Goal: Information Seeking & Learning: Check status

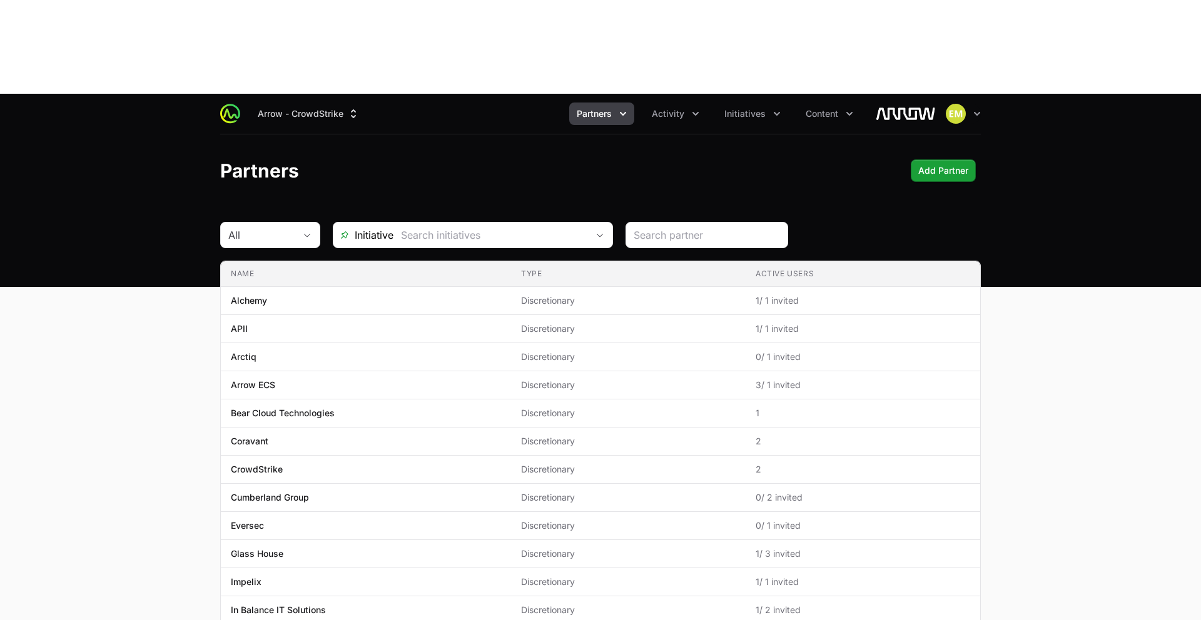
click at [600, 103] on button "Partners" at bounding box center [601, 114] width 65 height 23
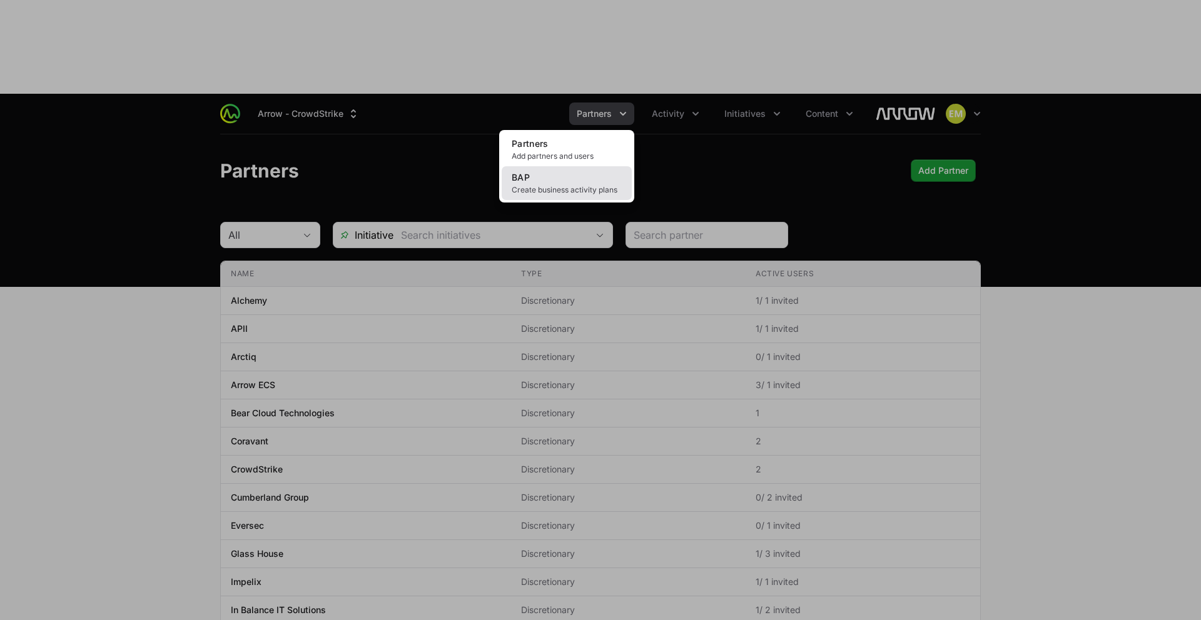
click at [582, 166] on link "BAP Create business activity plans" at bounding box center [567, 183] width 130 height 34
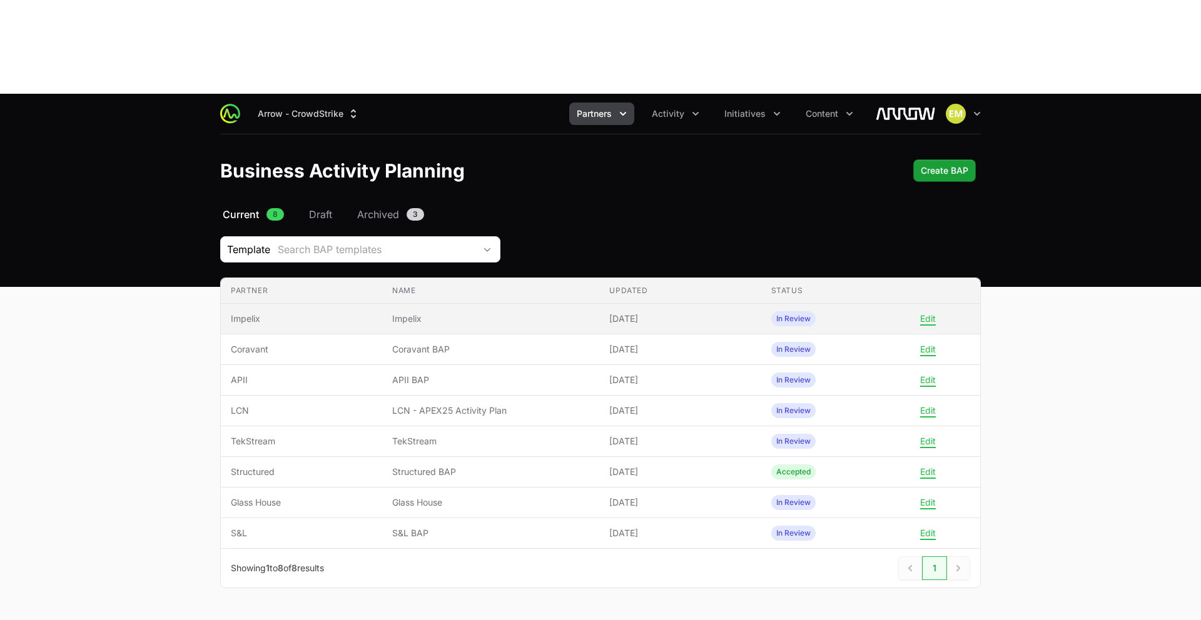
click at [309, 313] on span "Impelix" at bounding box center [301, 319] width 141 height 13
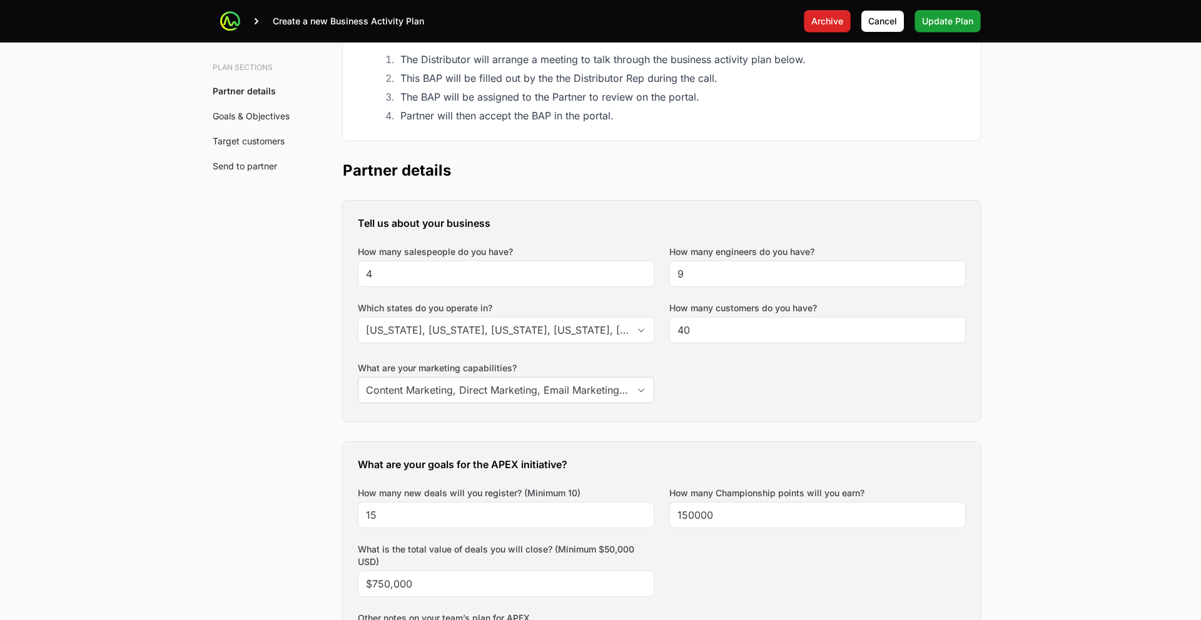
scroll to position [294, 0]
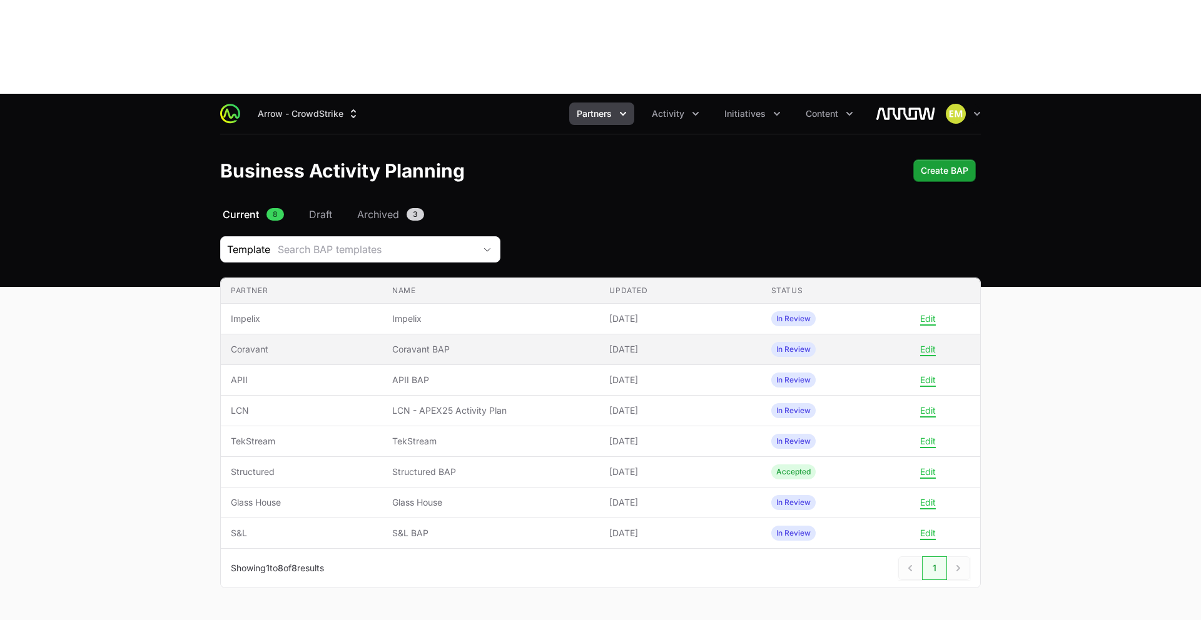
click at [368, 343] on span "Coravant" at bounding box center [301, 349] width 141 height 13
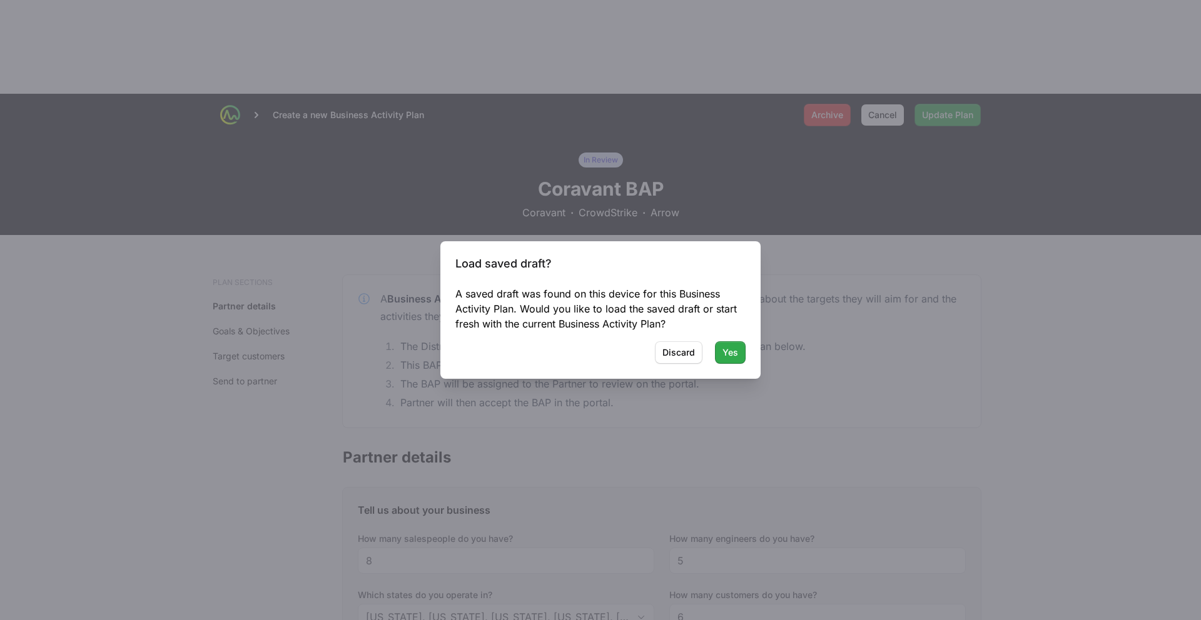
click at [722, 359] on button "Yes" at bounding box center [730, 353] width 31 height 23
type textarea "attended bootcamp 4 target customers generate more conversations specific net n…"
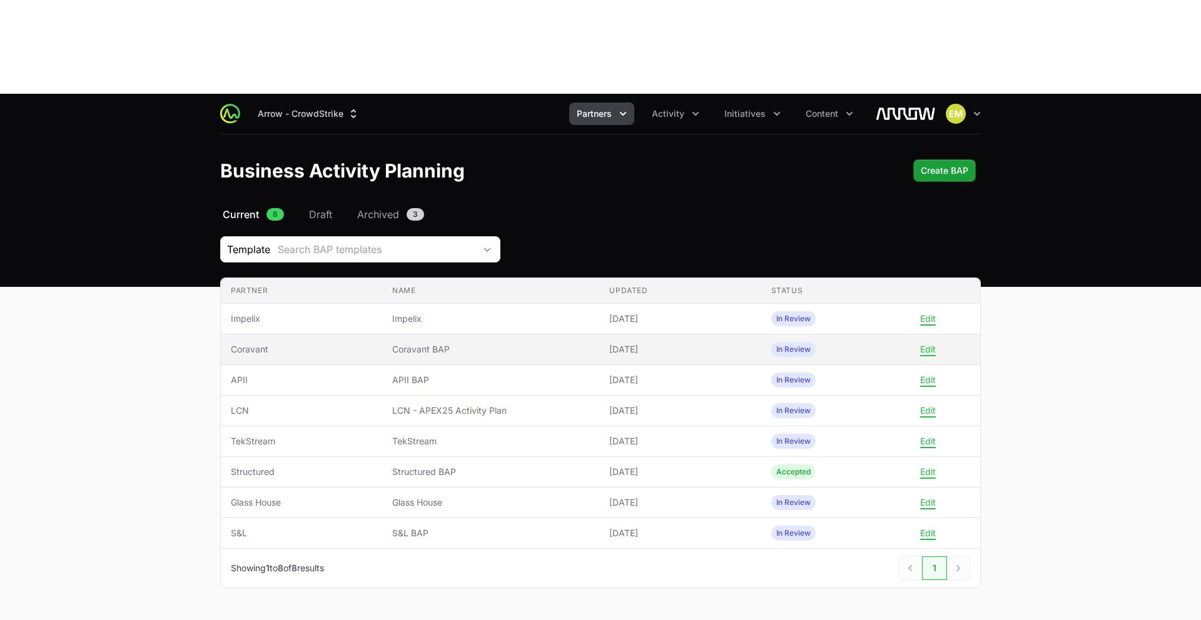
click at [246, 343] on span "Coravant" at bounding box center [301, 349] width 141 height 13
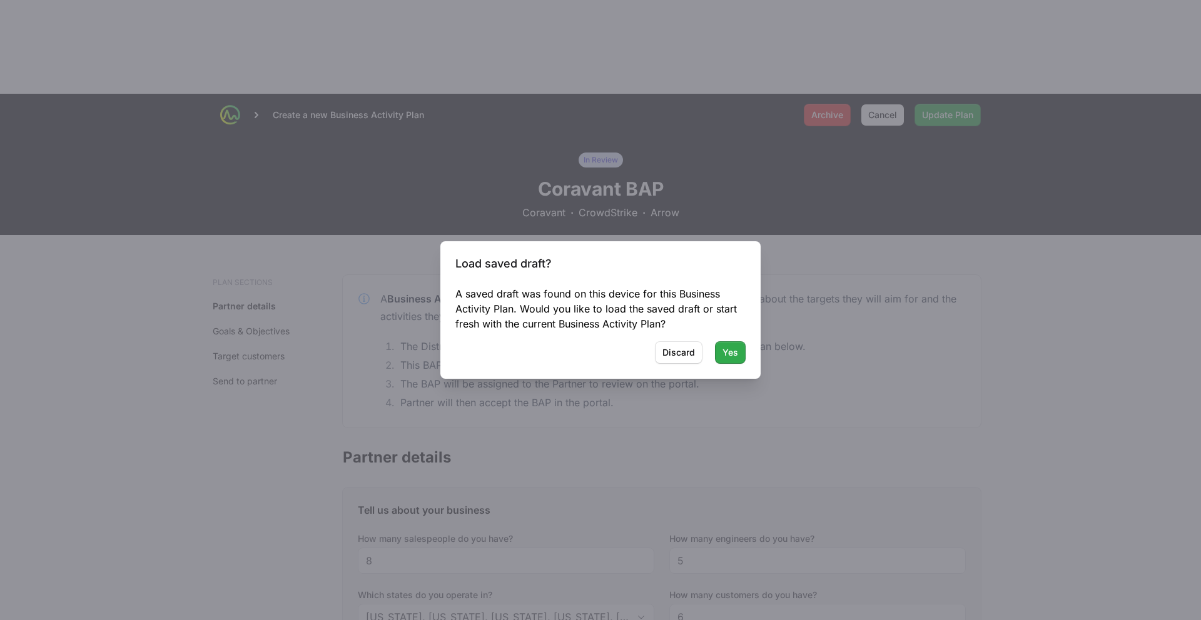
click at [739, 359] on button "Yes" at bounding box center [730, 353] width 31 height 23
type textarea "attended bootcamp 4 target customers generate more conversations specific net n…"
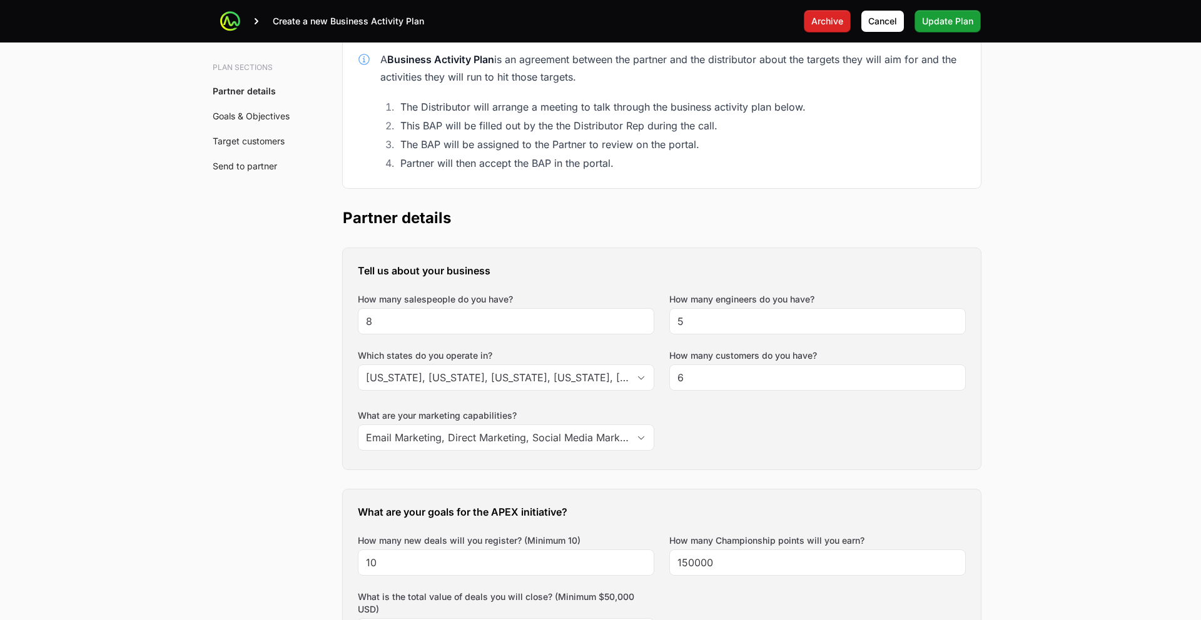
scroll to position [343, 0]
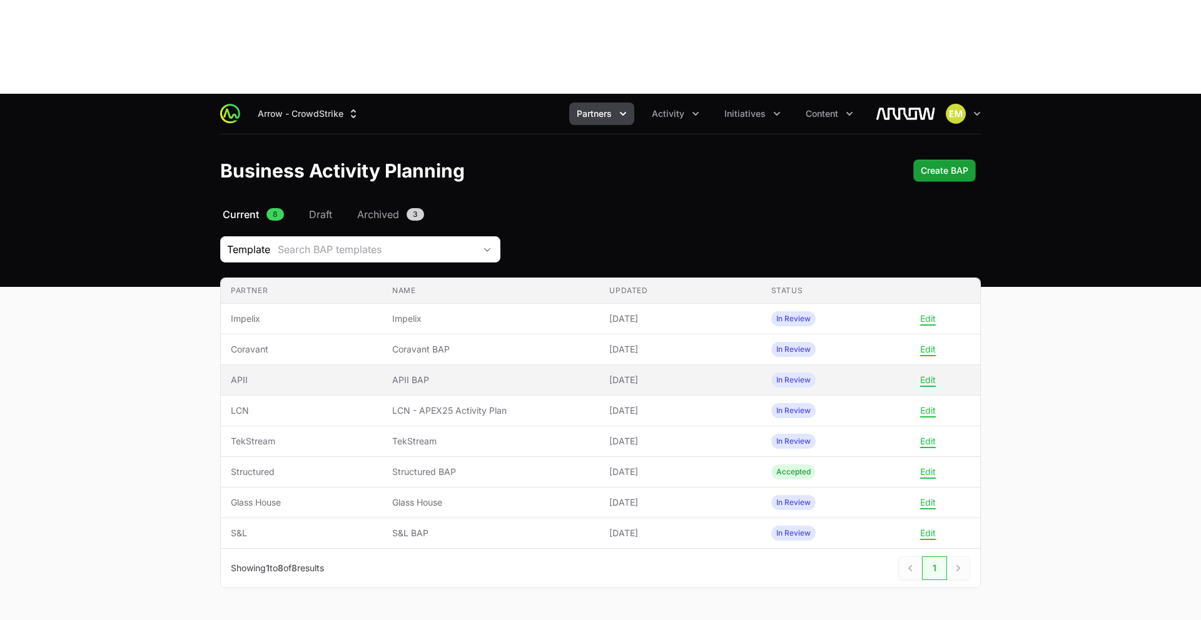
click at [437, 365] on td "Name APII BAP" at bounding box center [490, 380] width 217 height 31
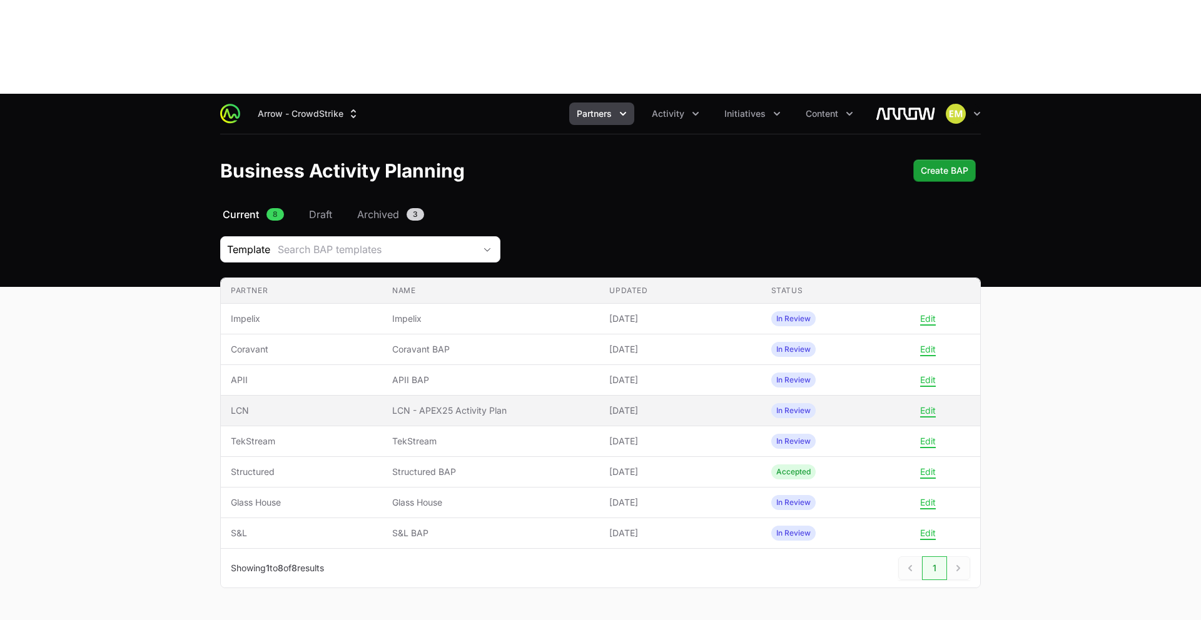
click at [388, 396] on td "Name LCN - APEX25 Activity Plan" at bounding box center [490, 411] width 217 height 31
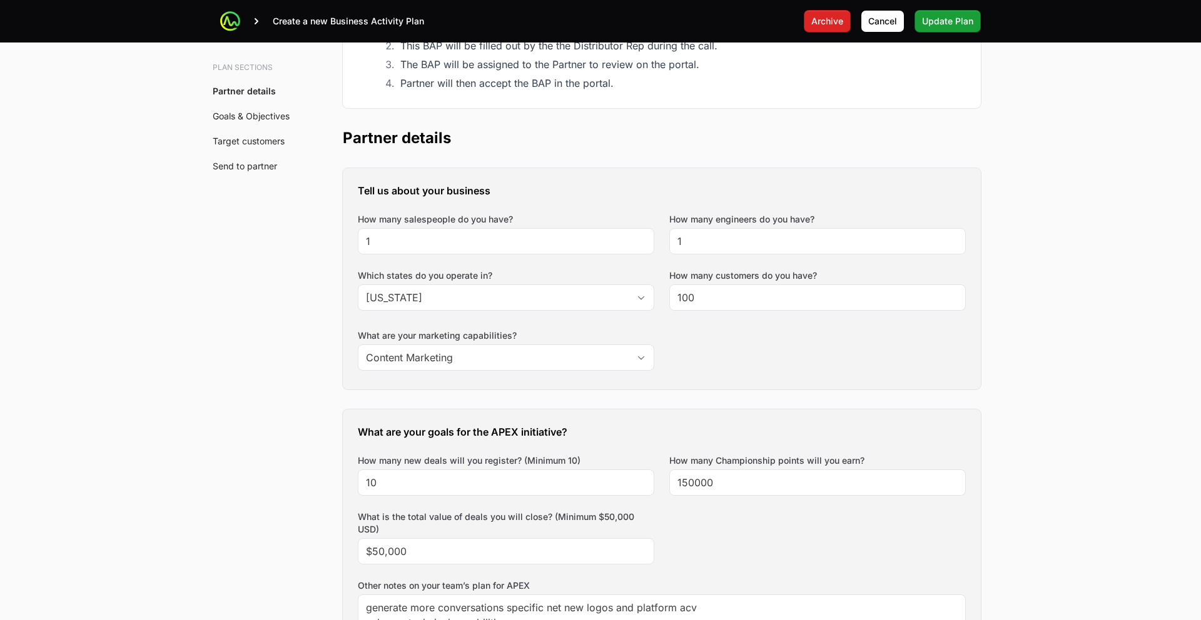
scroll to position [433, 0]
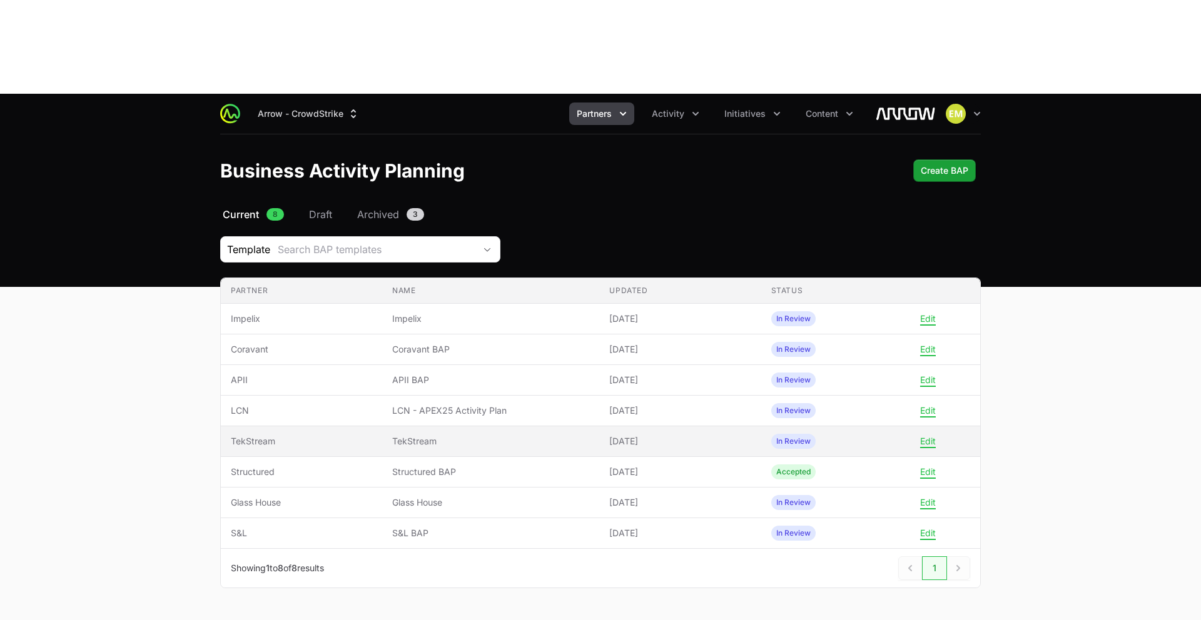
click at [323, 435] on span "TekStream" at bounding box center [301, 441] width 141 height 13
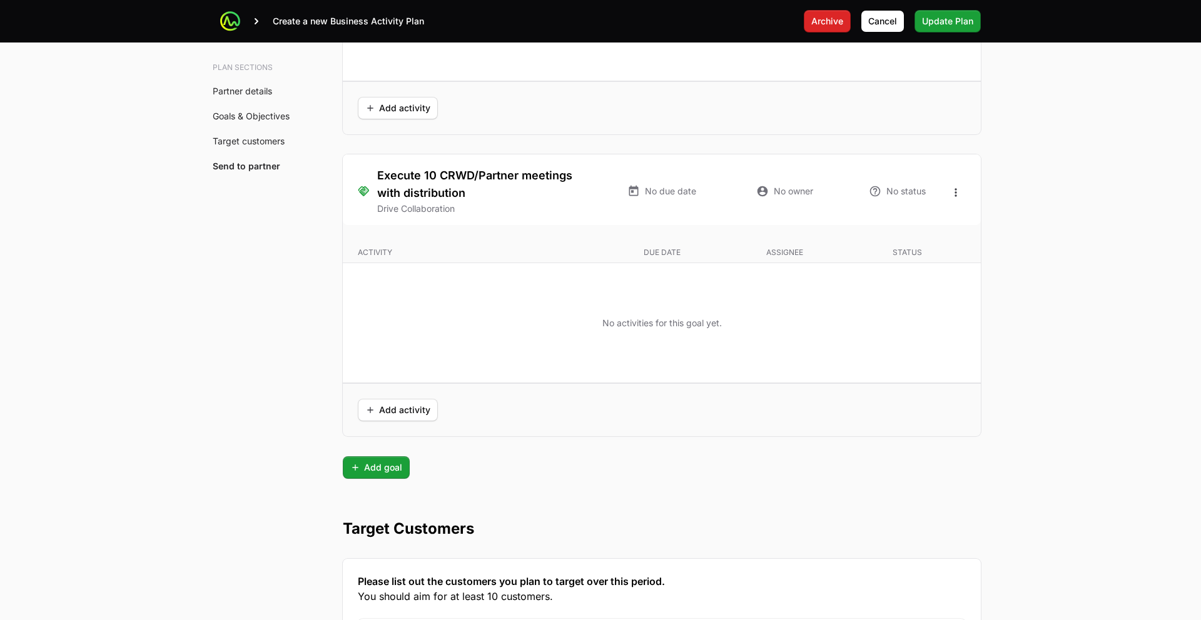
scroll to position [3225, 0]
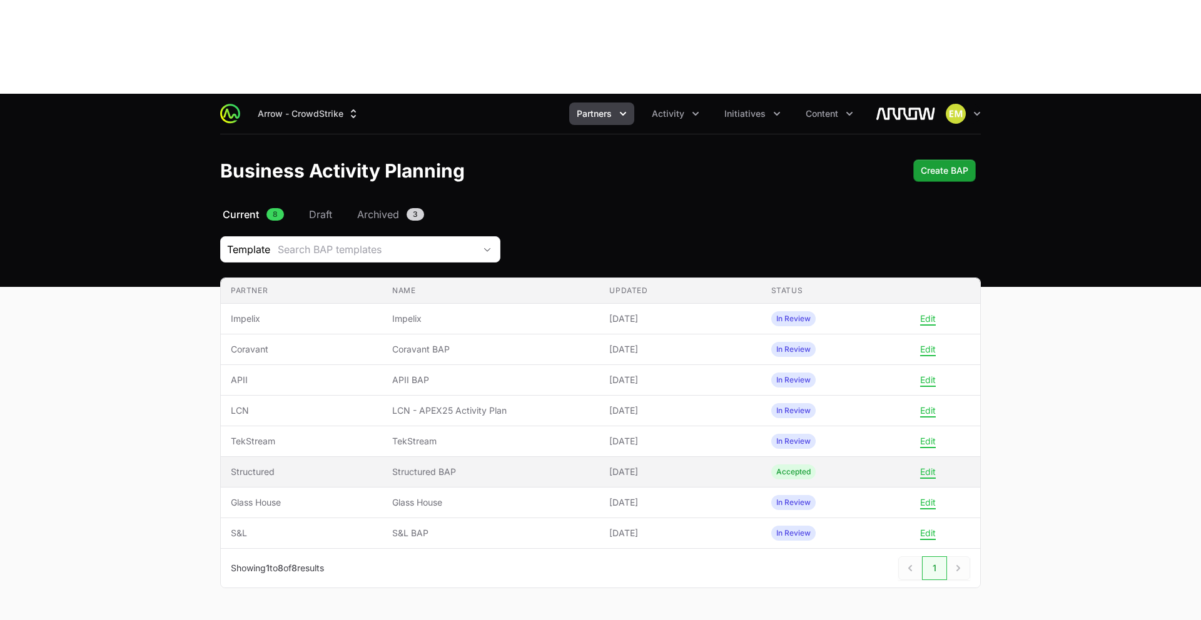
click at [394, 466] on span "Structured BAP" at bounding box center [490, 472] width 197 height 13
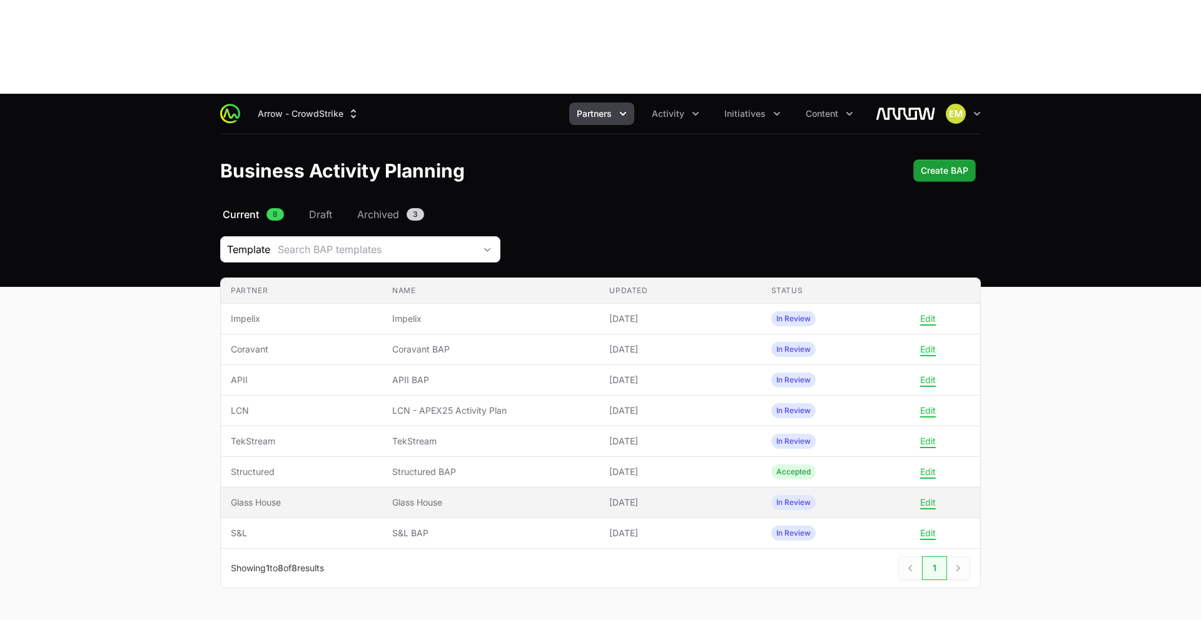
click at [311, 497] on span "Glass House" at bounding box center [301, 503] width 141 height 13
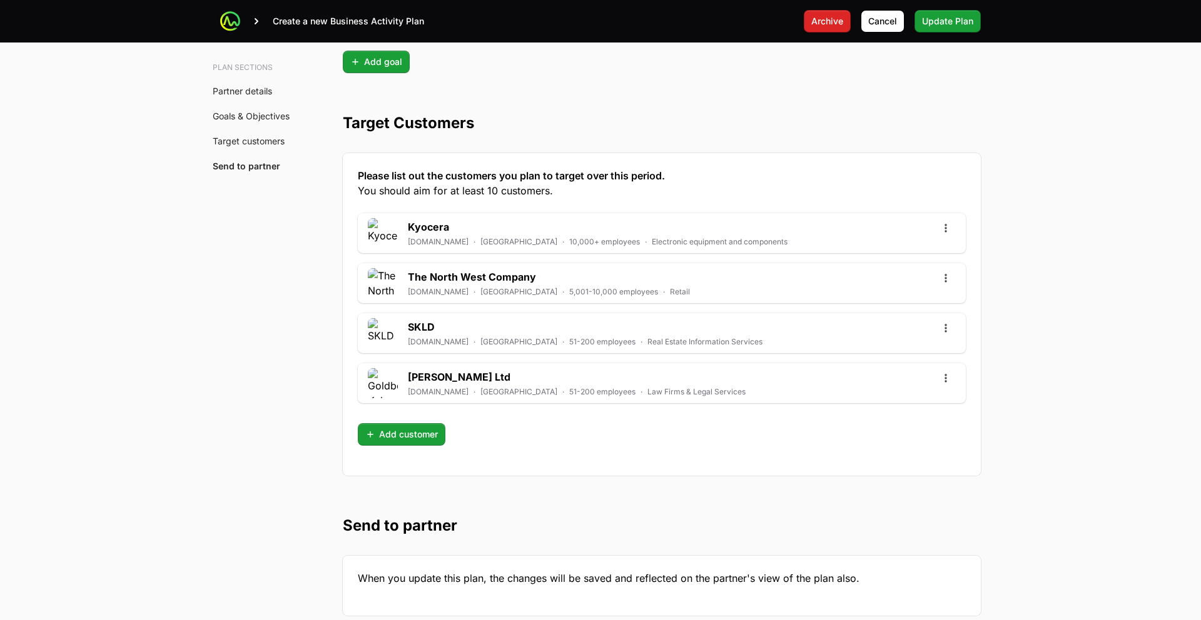
scroll to position [3372, 0]
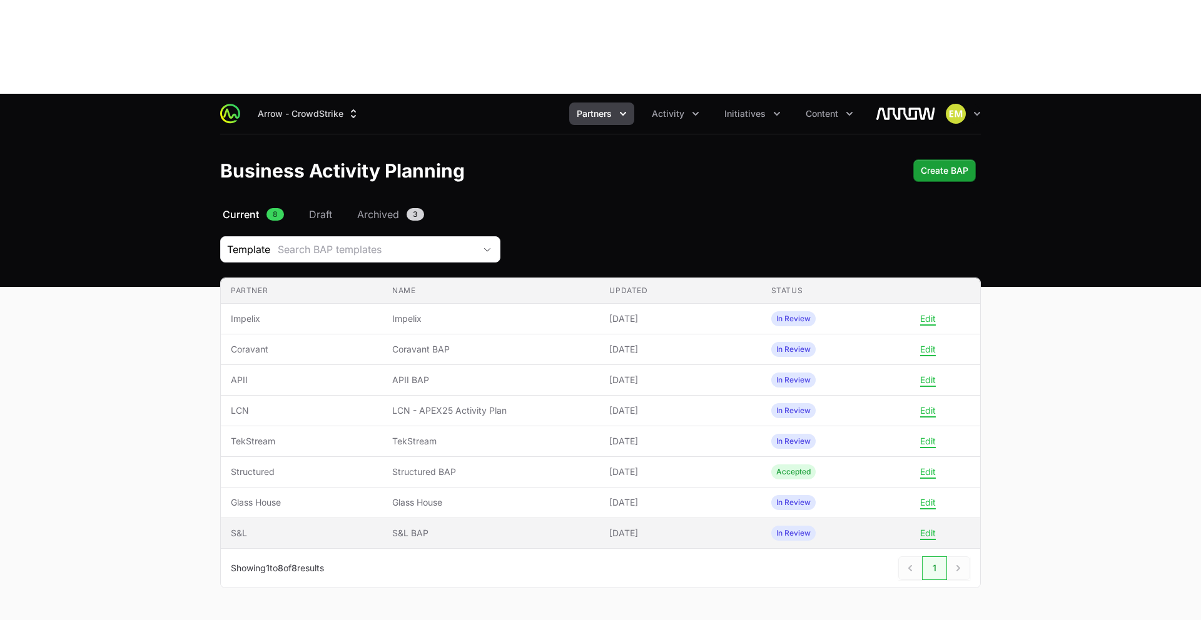
click at [289, 527] on span "S&L" at bounding box center [301, 533] width 141 height 13
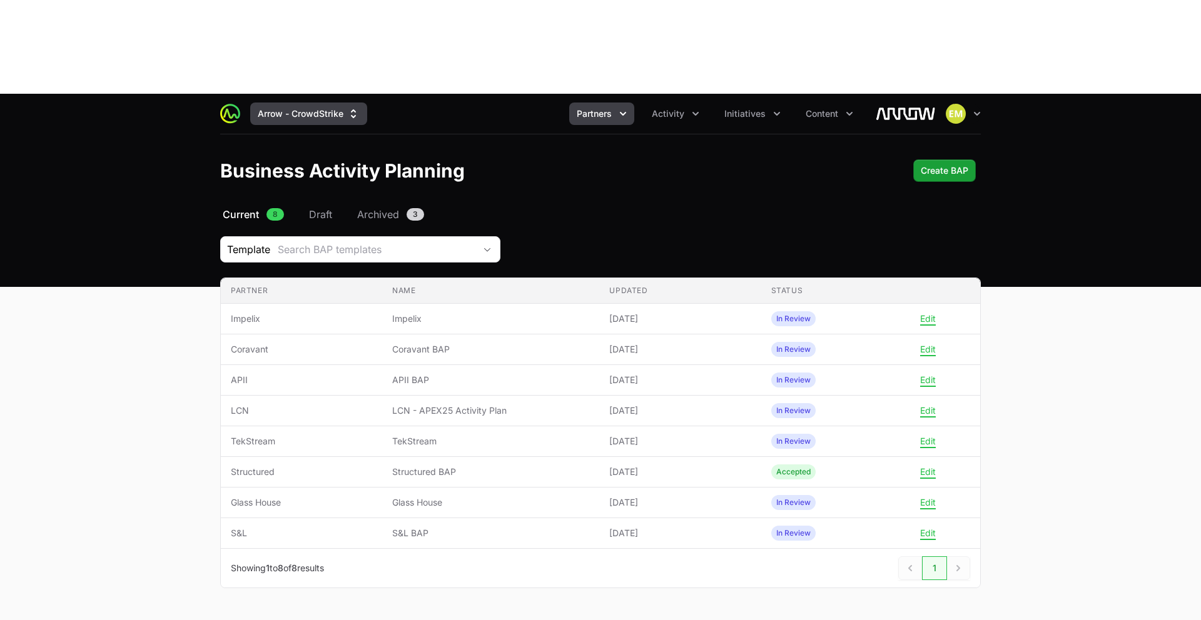
click at [338, 103] on button "Arrow - CrowdStrike" at bounding box center [308, 114] width 117 height 23
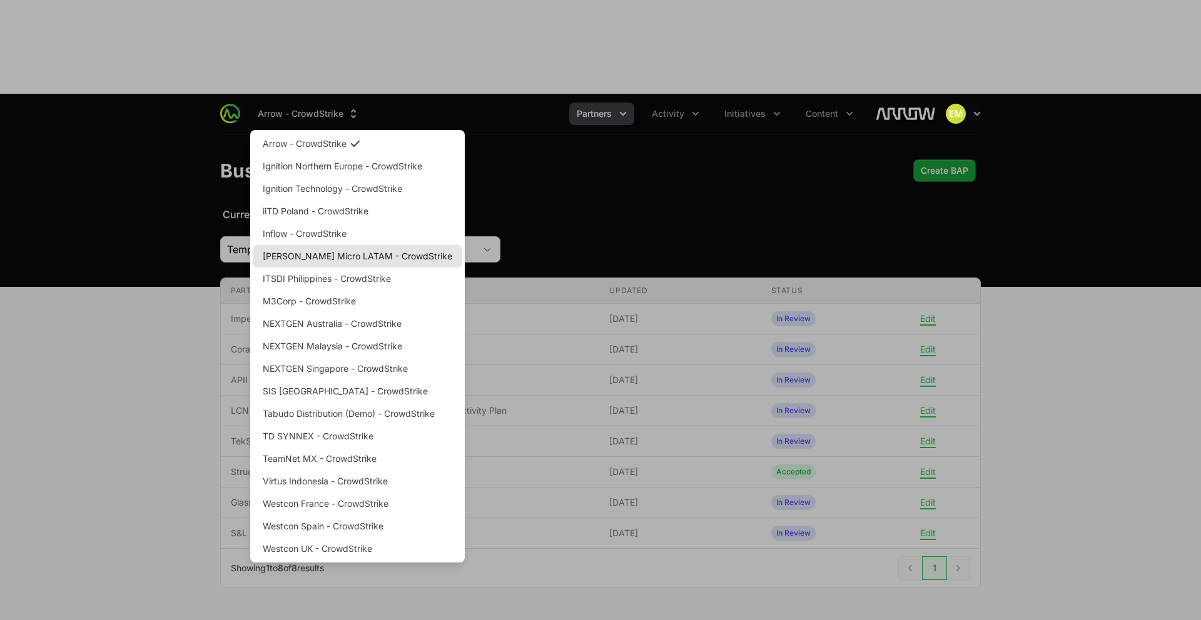
click at [330, 245] on link "[PERSON_NAME] Micro LATAM - CrowdStrike" at bounding box center [358, 256] width 210 height 23
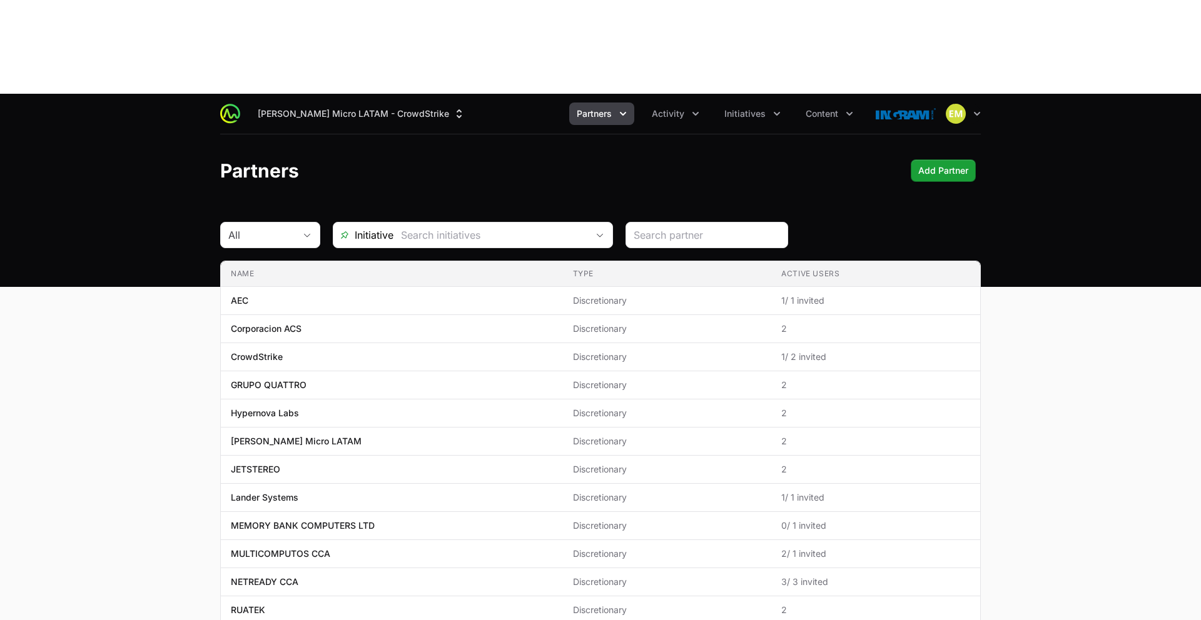
click at [612, 108] on span "Partners" at bounding box center [594, 114] width 35 height 13
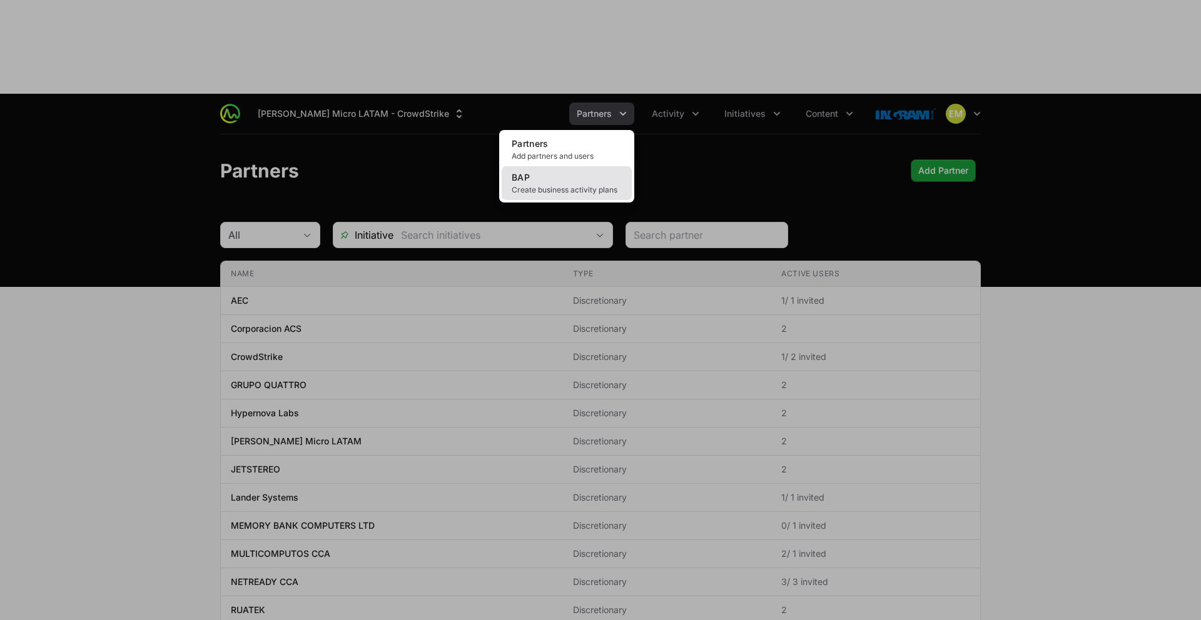
click at [608, 185] on span "Create business activity plans" at bounding box center [567, 190] width 110 height 10
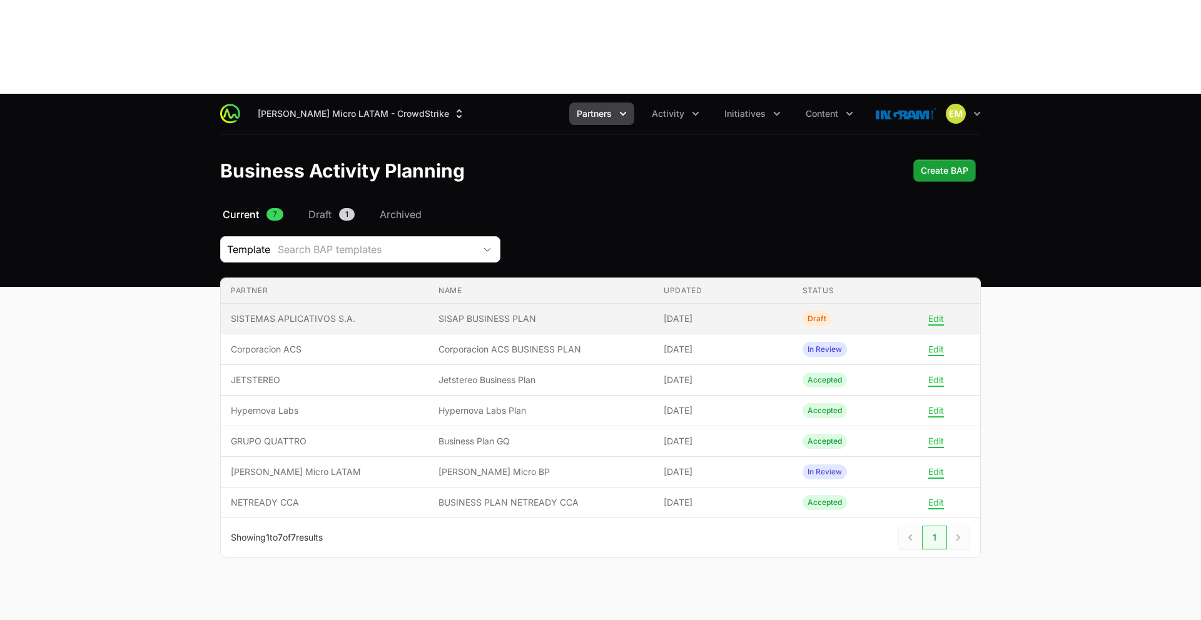
click at [514, 313] on span "SISAP BUSINESS PLAN" at bounding box center [540, 319] width 205 height 13
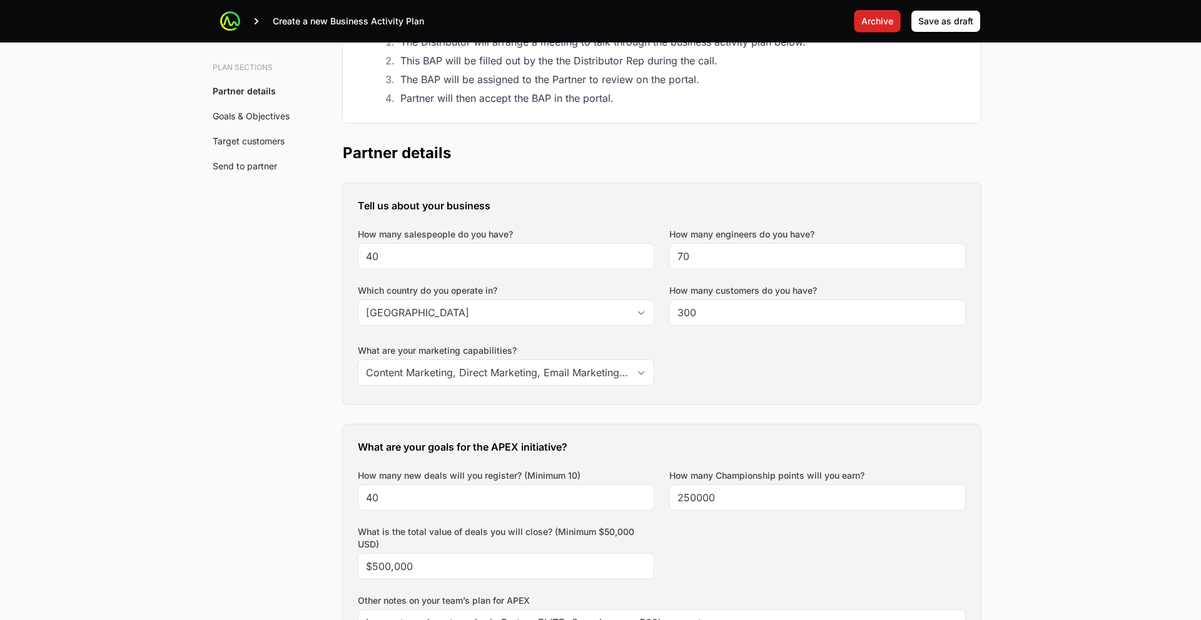
scroll to position [400, 0]
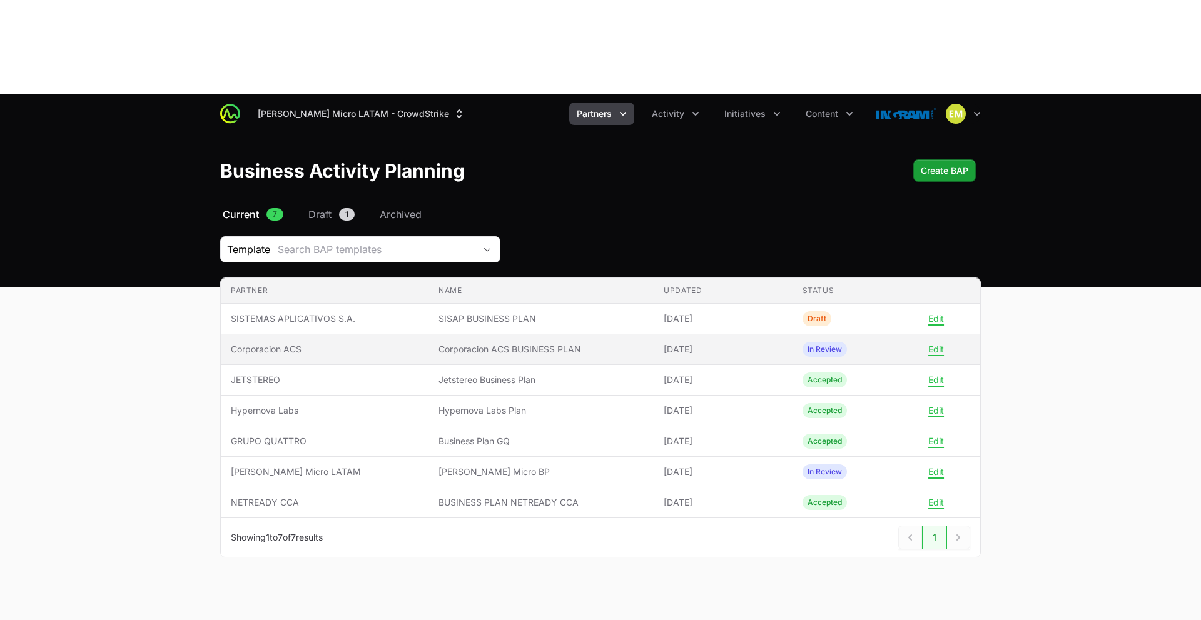
click at [296, 343] on span "Corporacion ACS" at bounding box center [325, 349] width 188 height 13
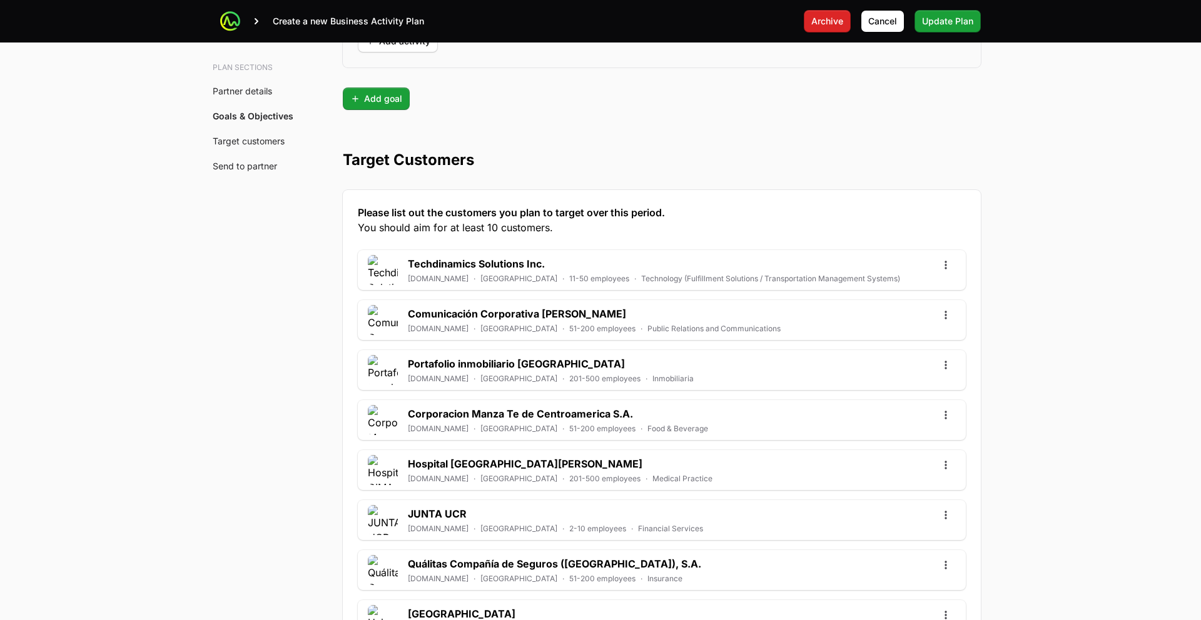
scroll to position [3339, 0]
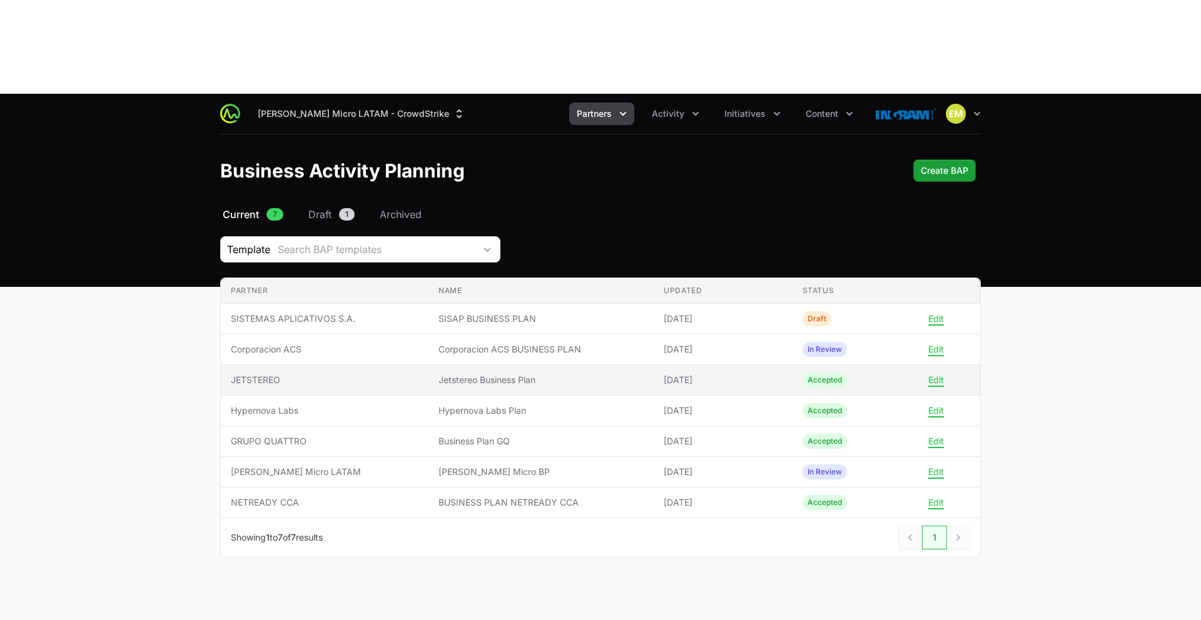
click at [622, 374] on span "Jetstereo Business Plan" at bounding box center [540, 380] width 205 height 13
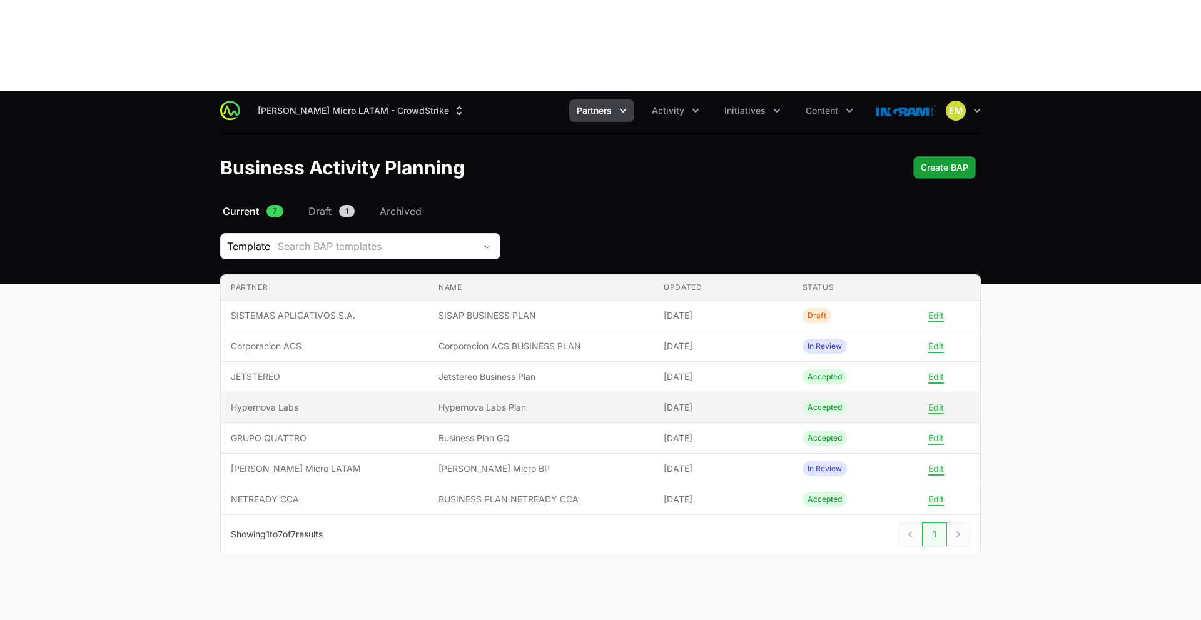
scroll to position [4, 0]
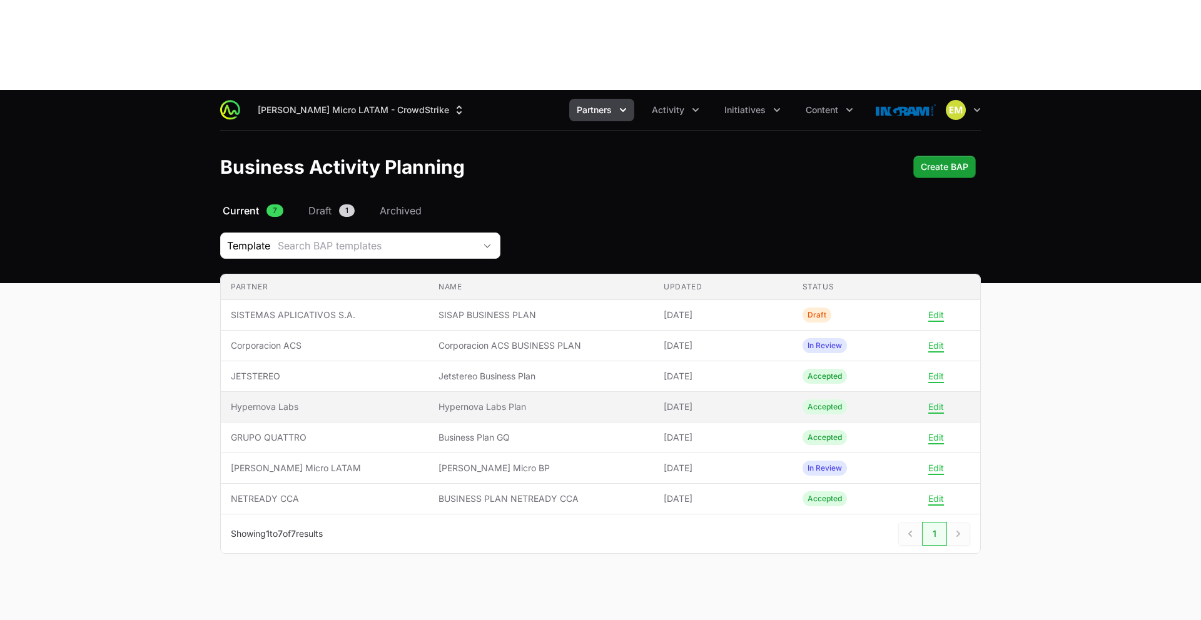
click at [414, 392] on td "Partner Hypernova Labs" at bounding box center [325, 407] width 208 height 31
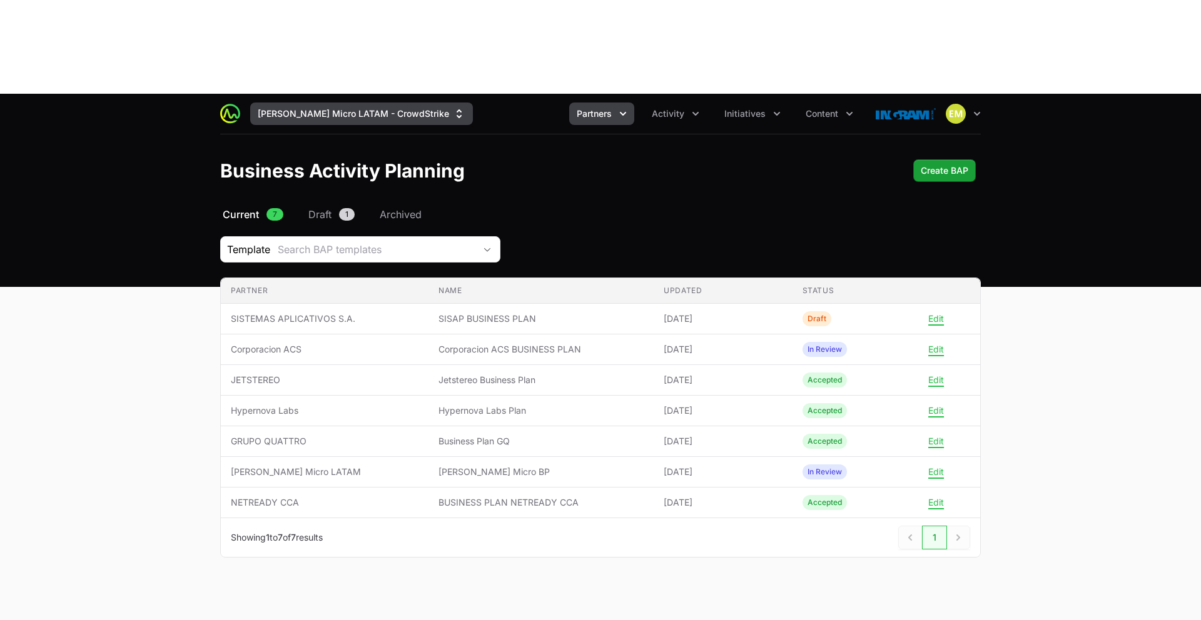
click at [316, 103] on button "[PERSON_NAME] Micro LATAM - CrowdStrike" at bounding box center [361, 114] width 223 height 23
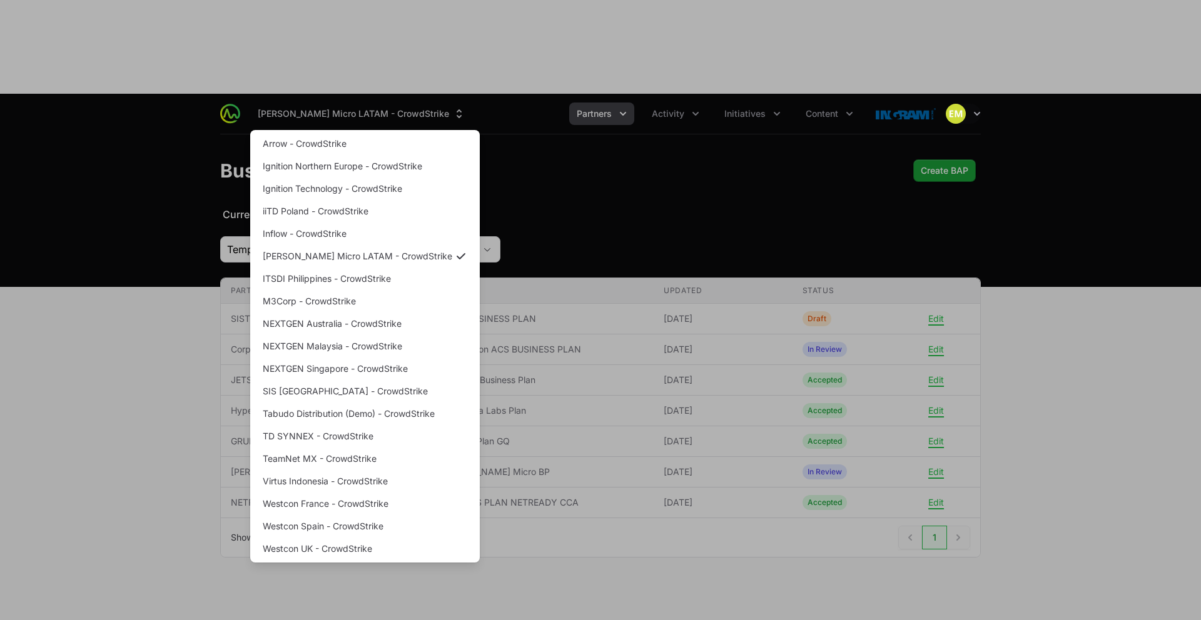
click at [398, 532] on div "Supplier switch menu" at bounding box center [600, 310] width 1201 height 620
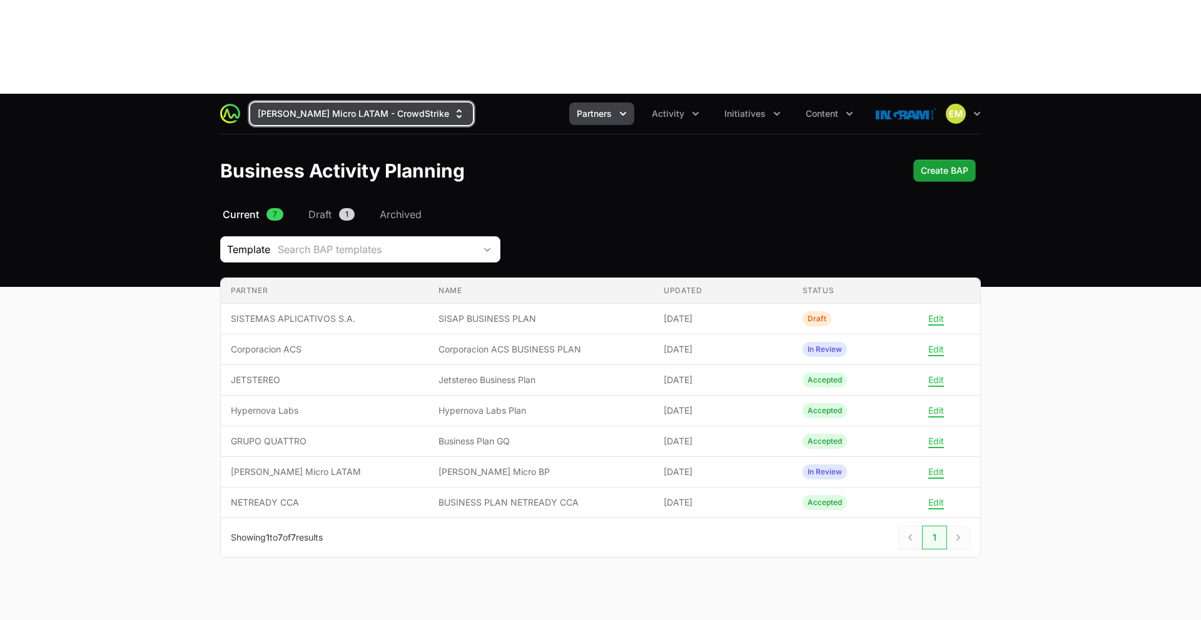
click at [377, 103] on button "[PERSON_NAME] Micro LATAM - CrowdStrike" at bounding box center [361, 114] width 223 height 23
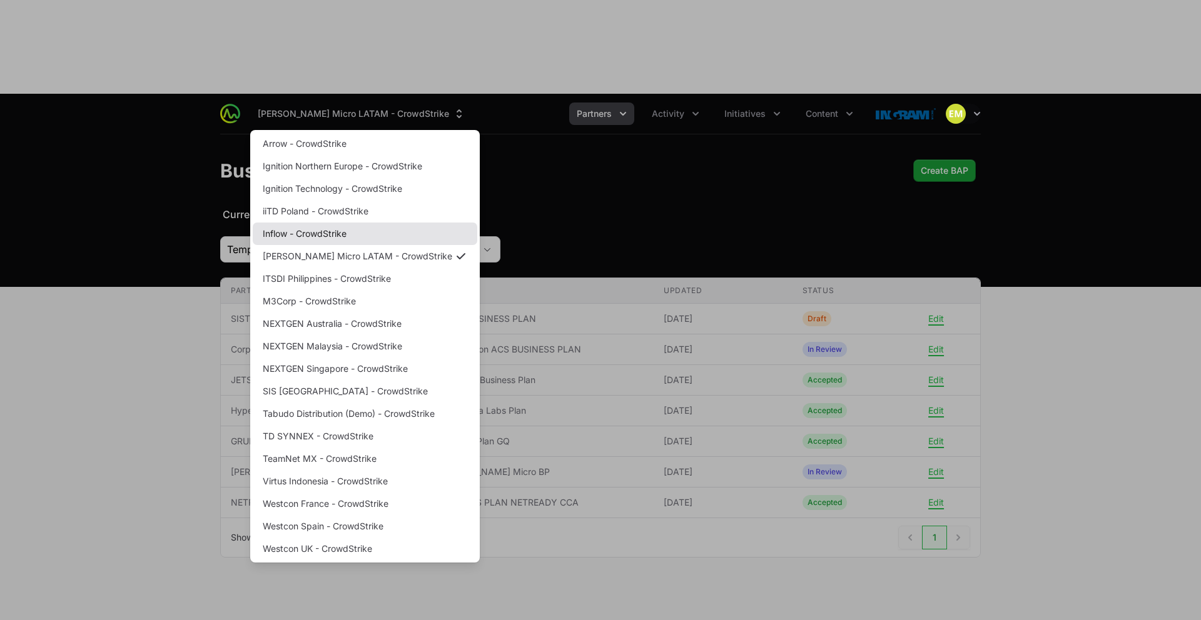
click at [342, 223] on link "Inflow - CrowdStrike" at bounding box center [365, 234] width 225 height 23
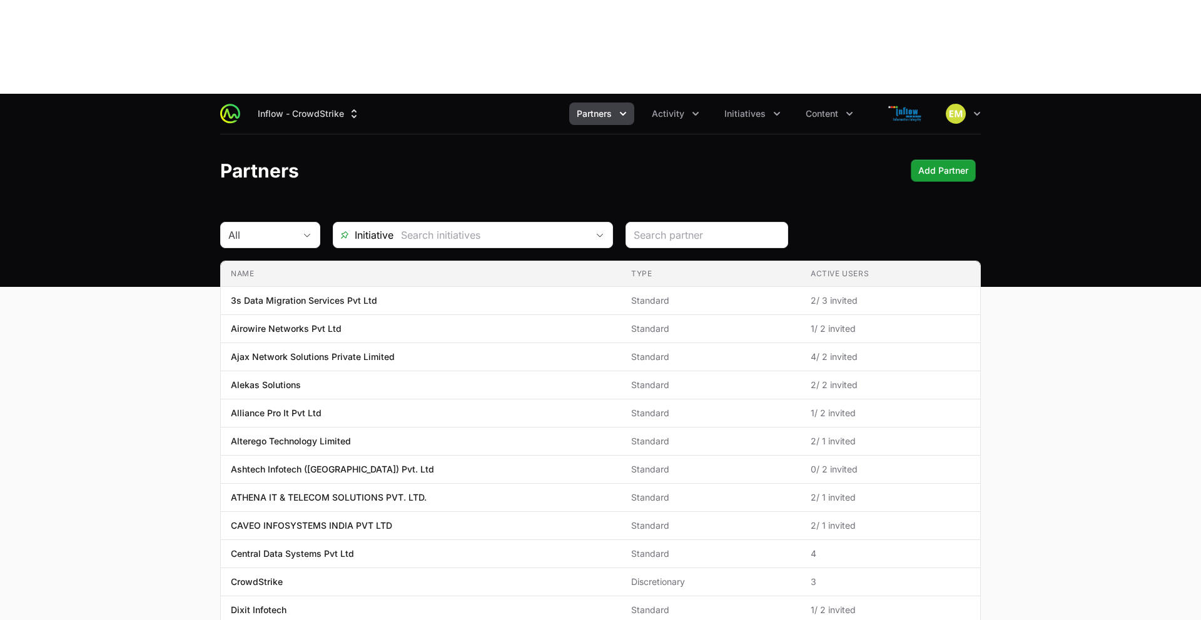
click at [579, 108] on span "Partners" at bounding box center [594, 114] width 35 height 13
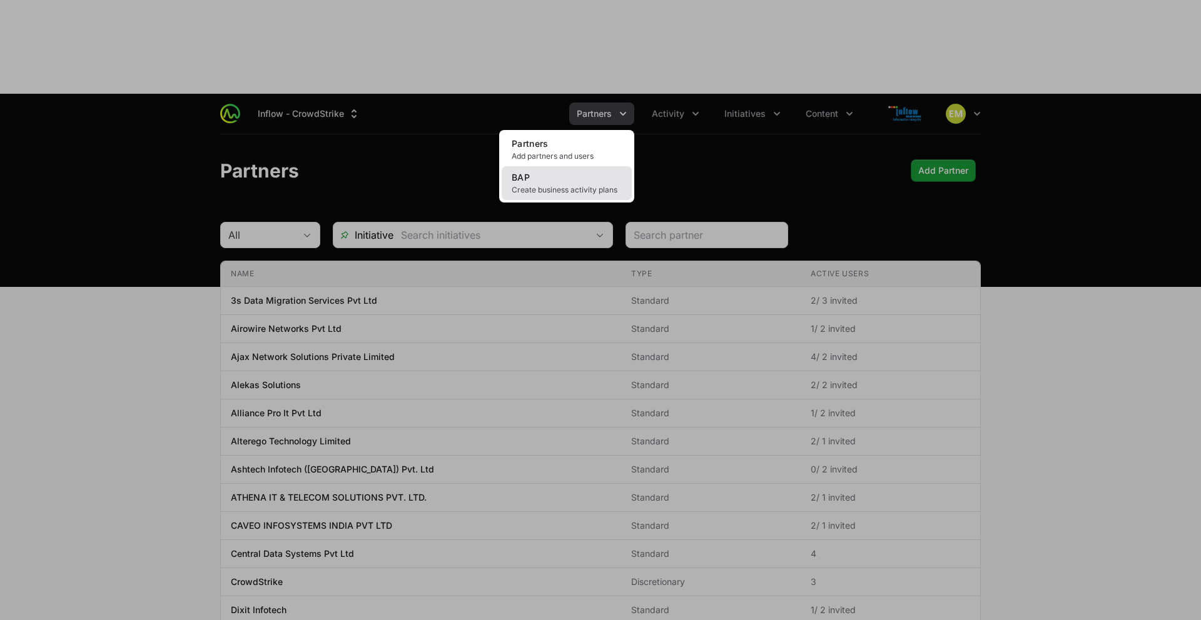
click at [559, 166] on link "BAP Create business activity plans" at bounding box center [567, 183] width 130 height 34
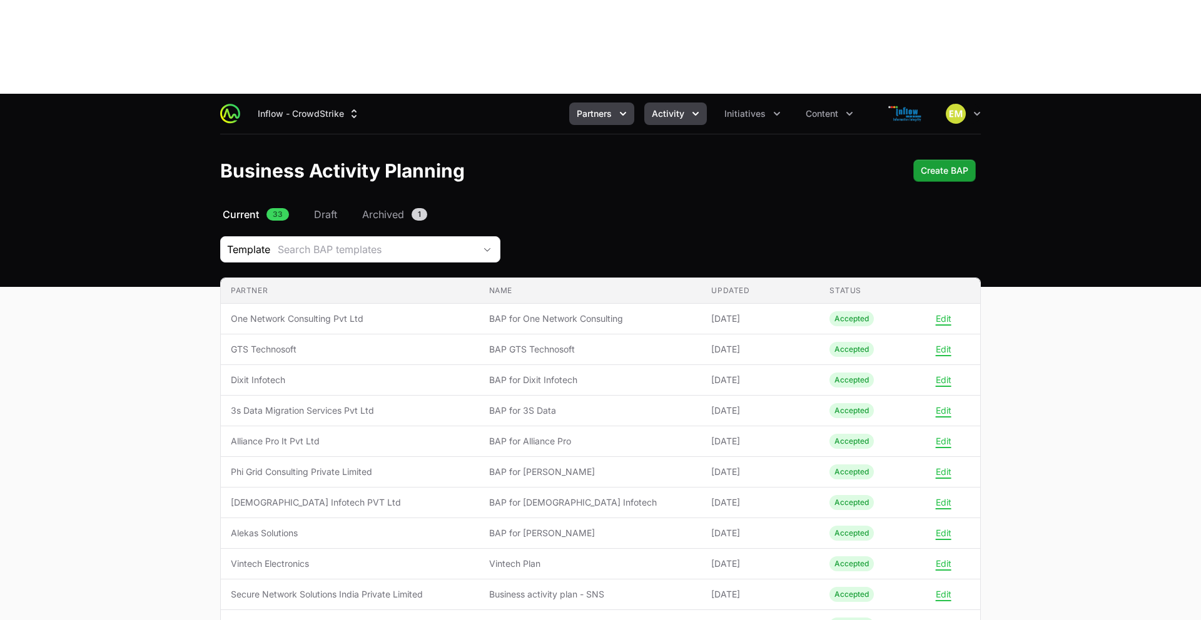
click at [669, 103] on button "Activity" at bounding box center [675, 114] width 63 height 23
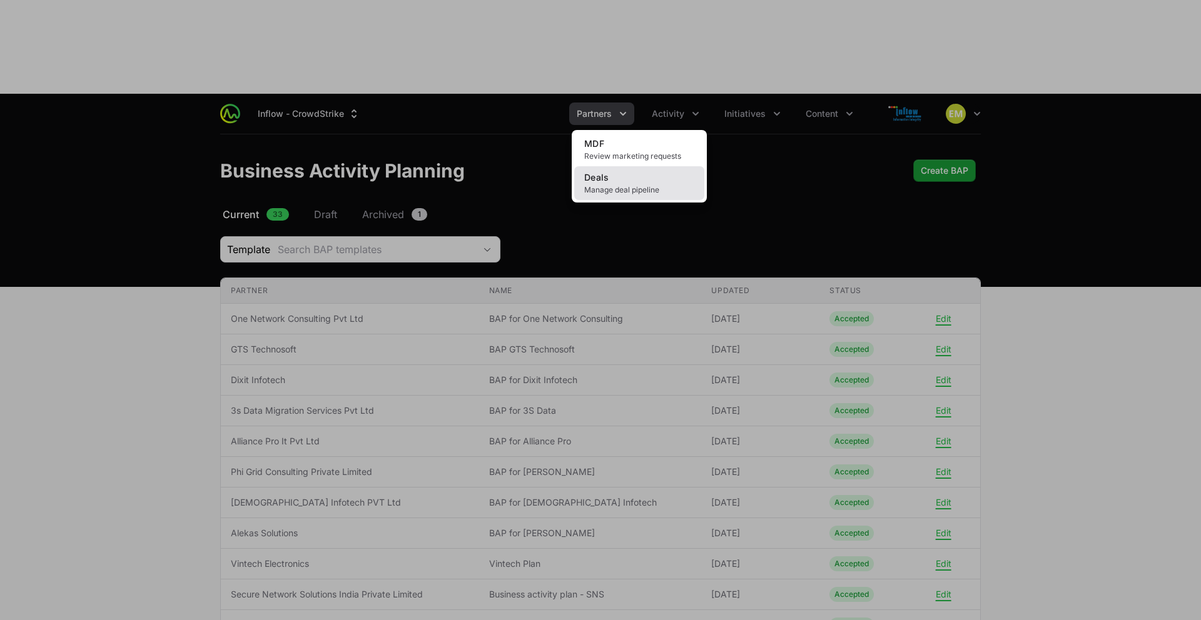
click at [642, 166] on link "Deals Manage deal pipeline" at bounding box center [639, 183] width 130 height 34
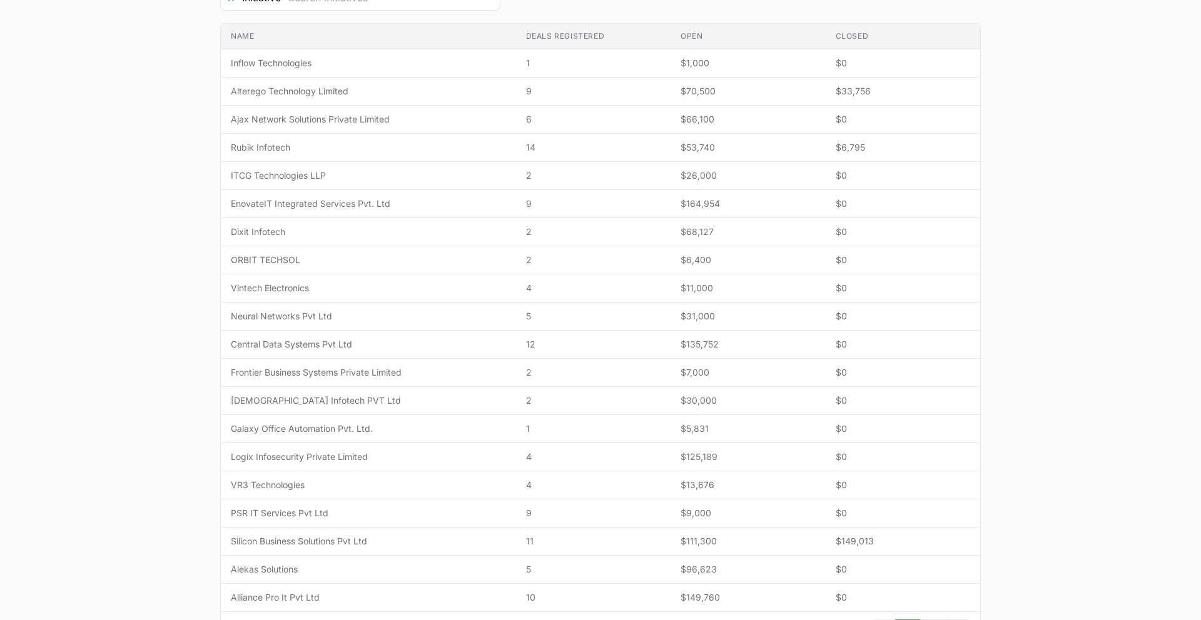
scroll to position [383, 0]
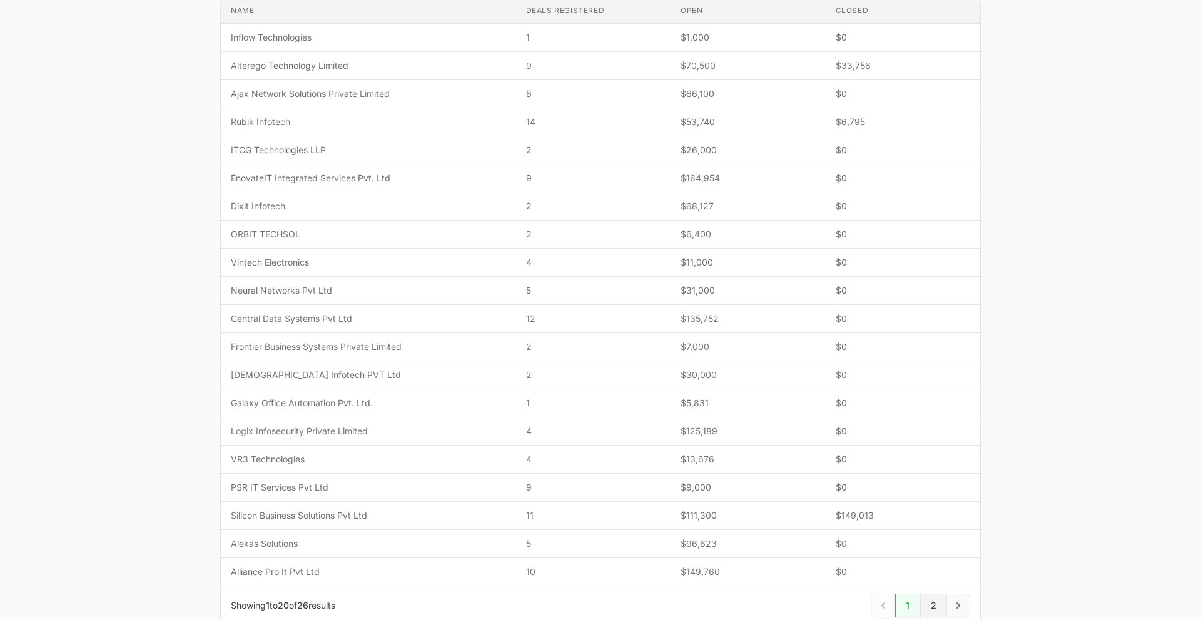
click at [936, 594] on link "2" at bounding box center [933, 606] width 27 height 24
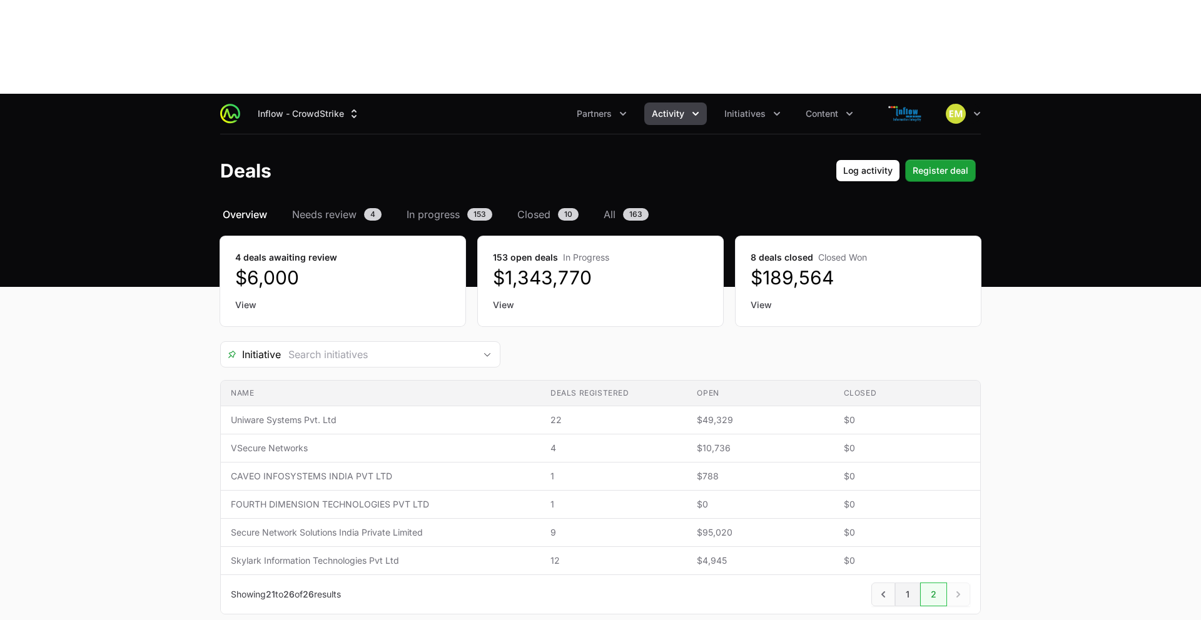
click at [904, 583] on link "1" at bounding box center [907, 595] width 25 height 24
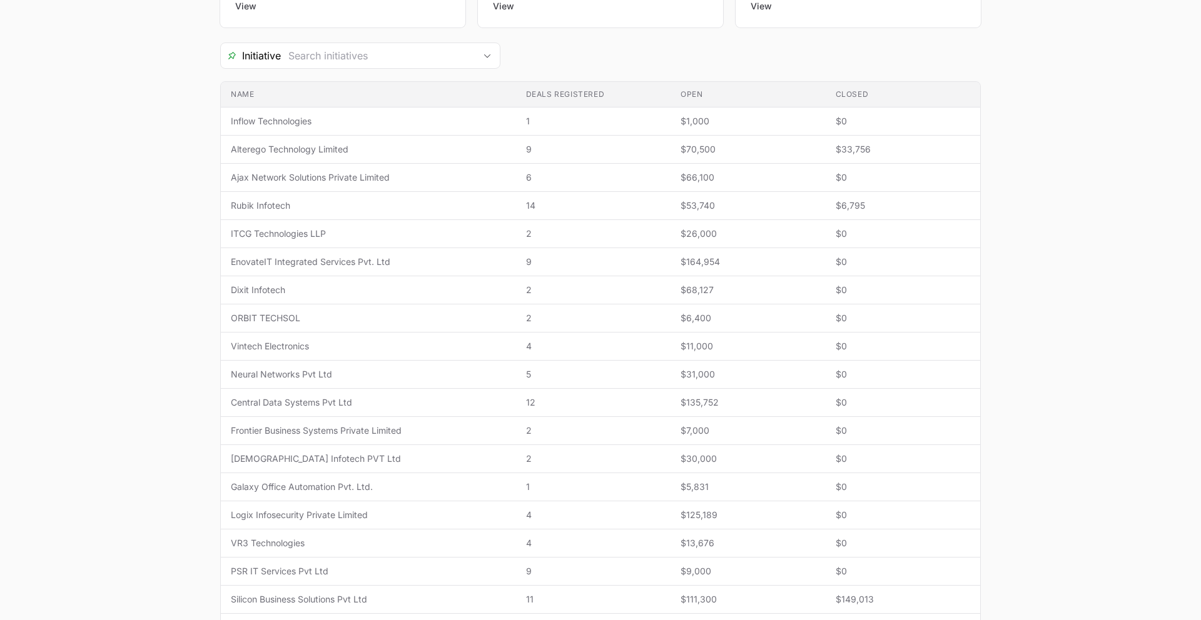
scroll to position [301, 0]
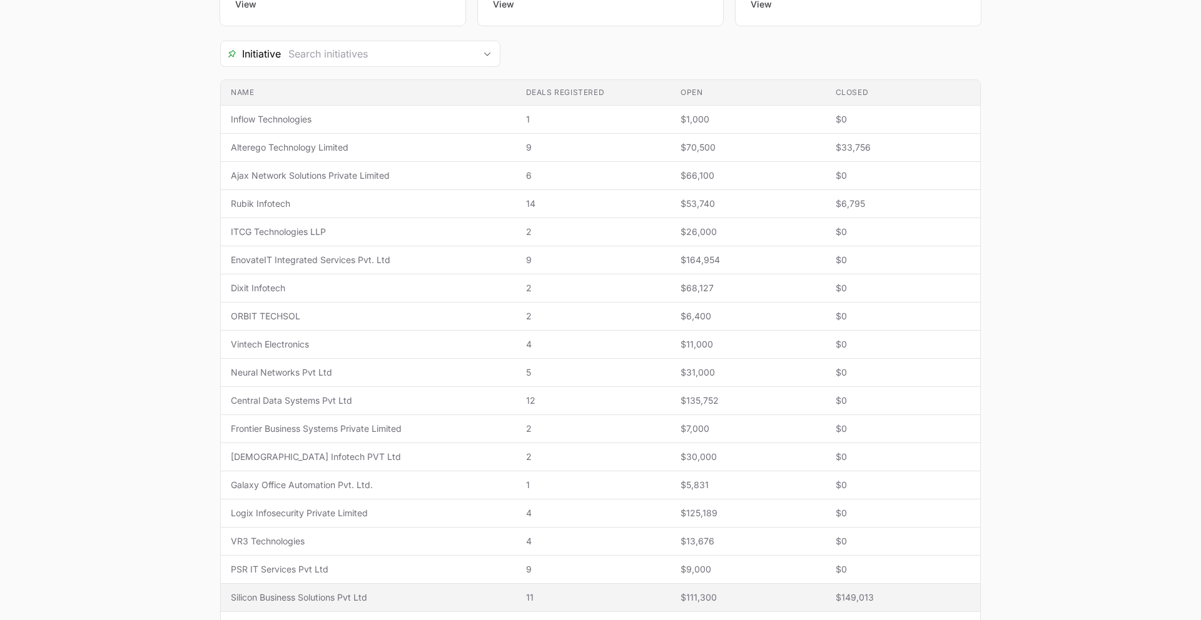
click at [856, 592] on span "$149,013" at bounding box center [903, 598] width 134 height 13
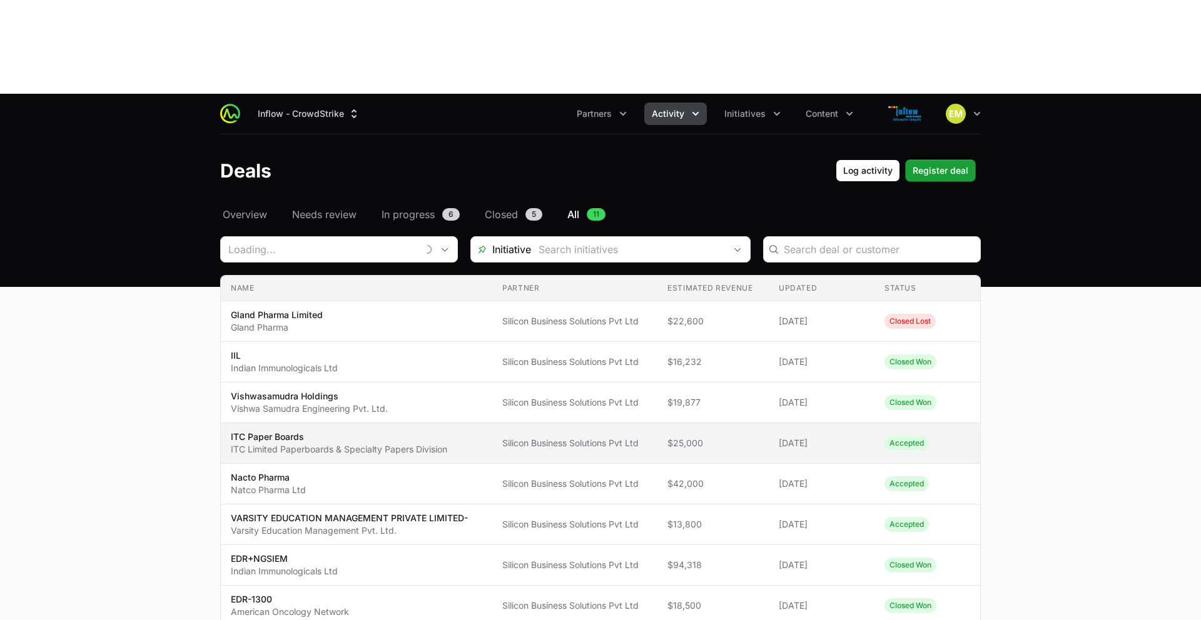
type input "Silicon Business Solutions Pvt Ltd"
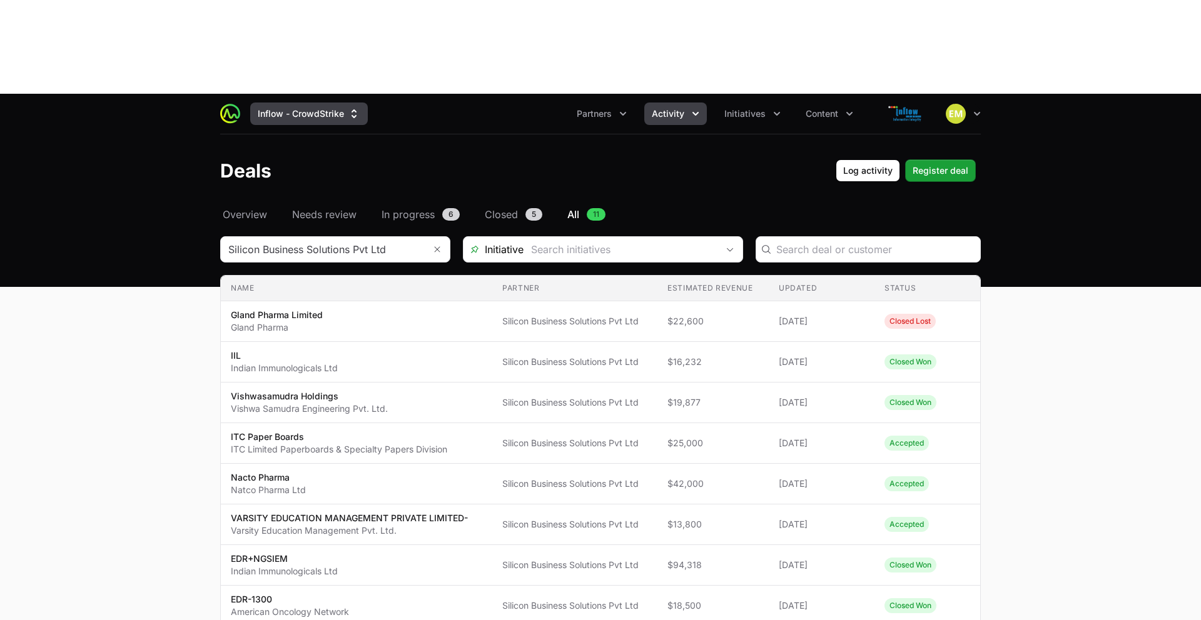
click at [283, 103] on button "Inflow - CrowdStrike" at bounding box center [309, 114] width 118 height 23
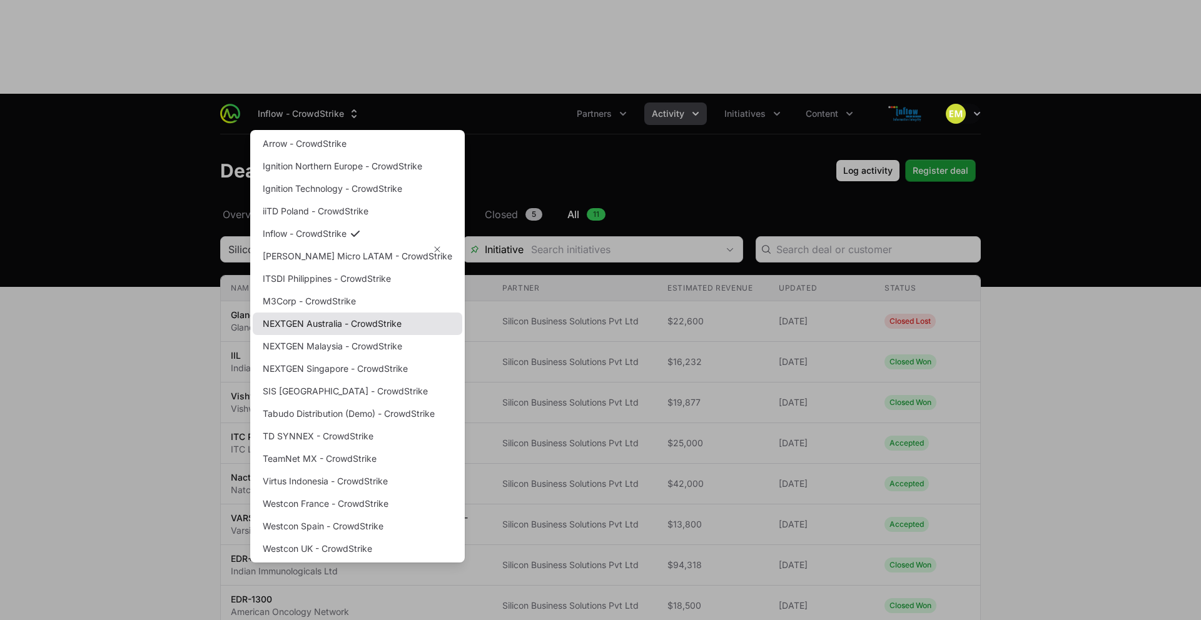
click at [315, 313] on link "NEXTGEN Australia - CrowdStrike" at bounding box center [358, 324] width 210 height 23
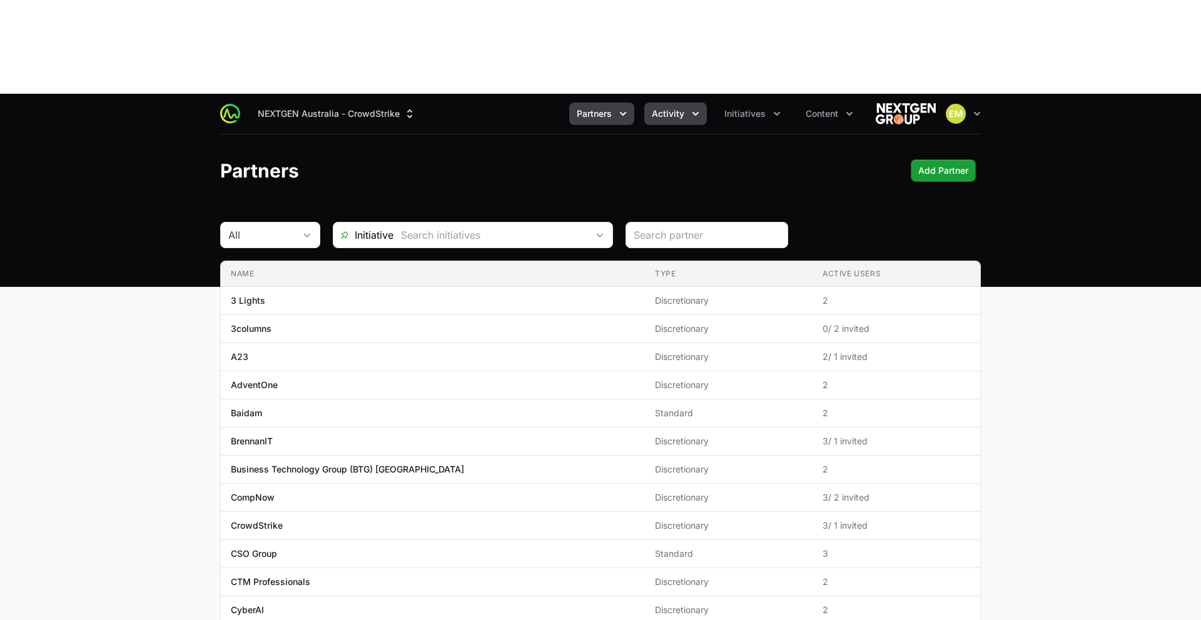
click at [670, 108] on span "Activity" at bounding box center [668, 114] width 33 height 13
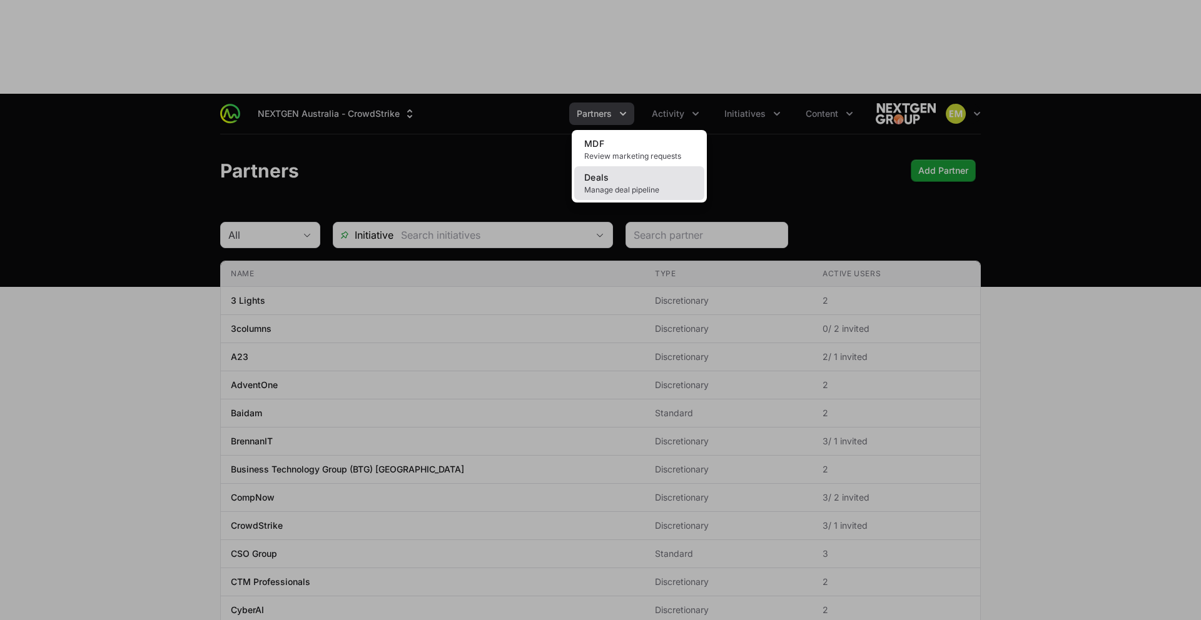
click at [620, 166] on link "Deals Manage deal pipeline" at bounding box center [639, 183] width 130 height 34
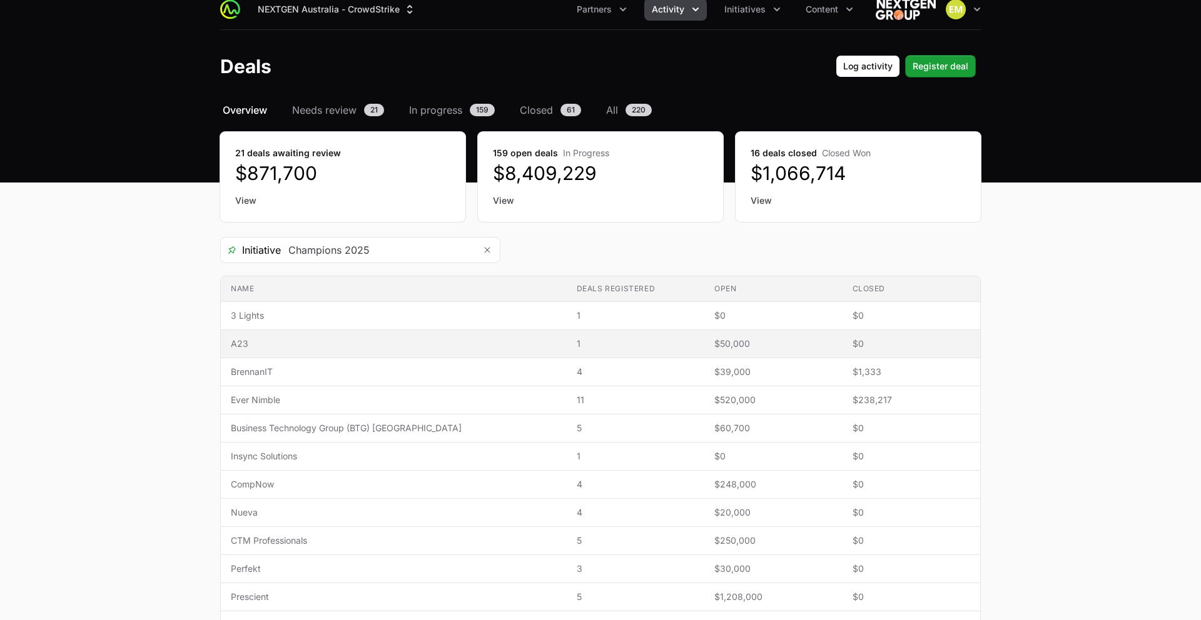
scroll to position [104, 0]
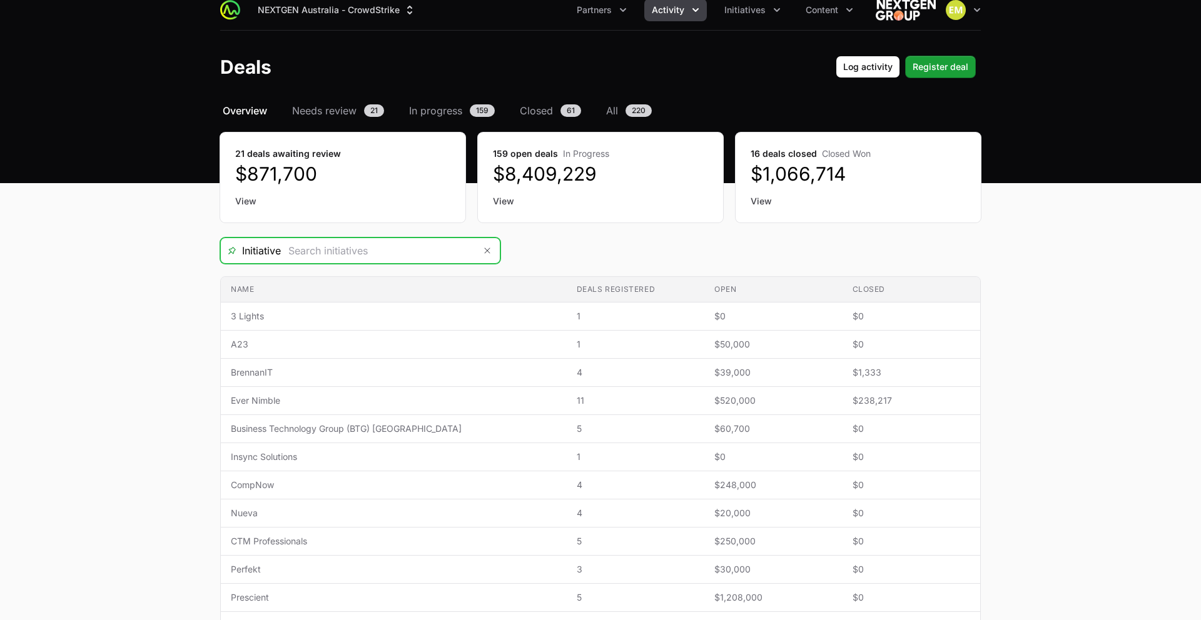
click at [400, 238] on input "Deals Filters" at bounding box center [378, 250] width 194 height 25
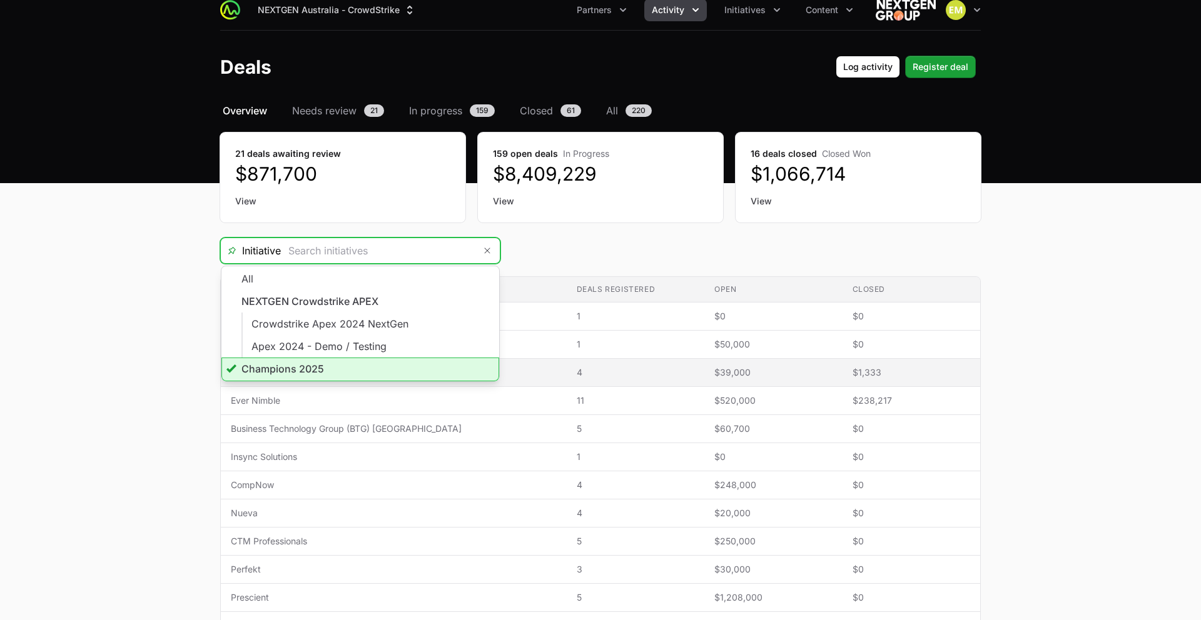
click at [373, 358] on li "Champions 2025" at bounding box center [360, 370] width 278 height 24
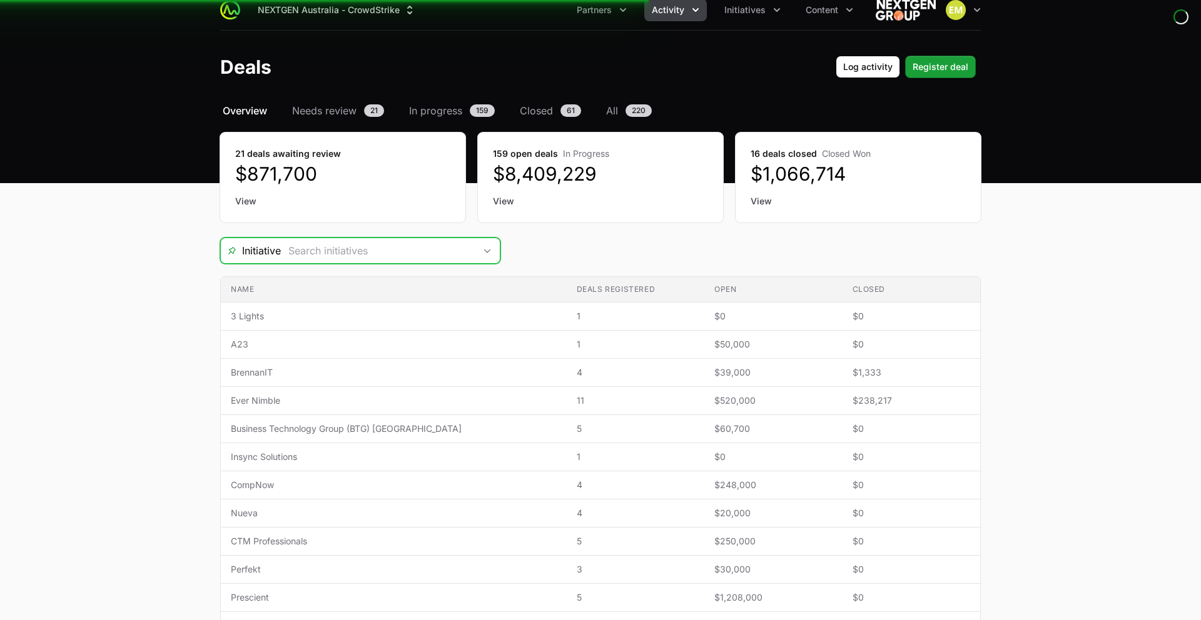
click at [381, 238] on input "Deals Filters" at bounding box center [378, 250] width 194 height 25
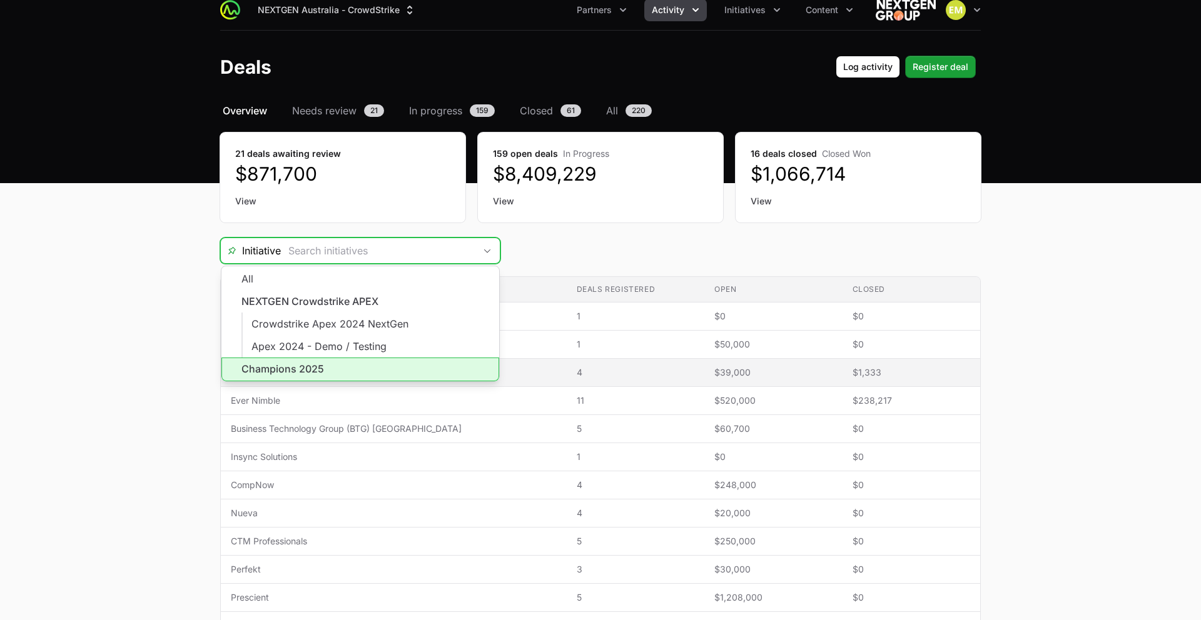
click at [335, 358] on li "Champions 2025" at bounding box center [360, 370] width 278 height 24
type input "Champions 2025"
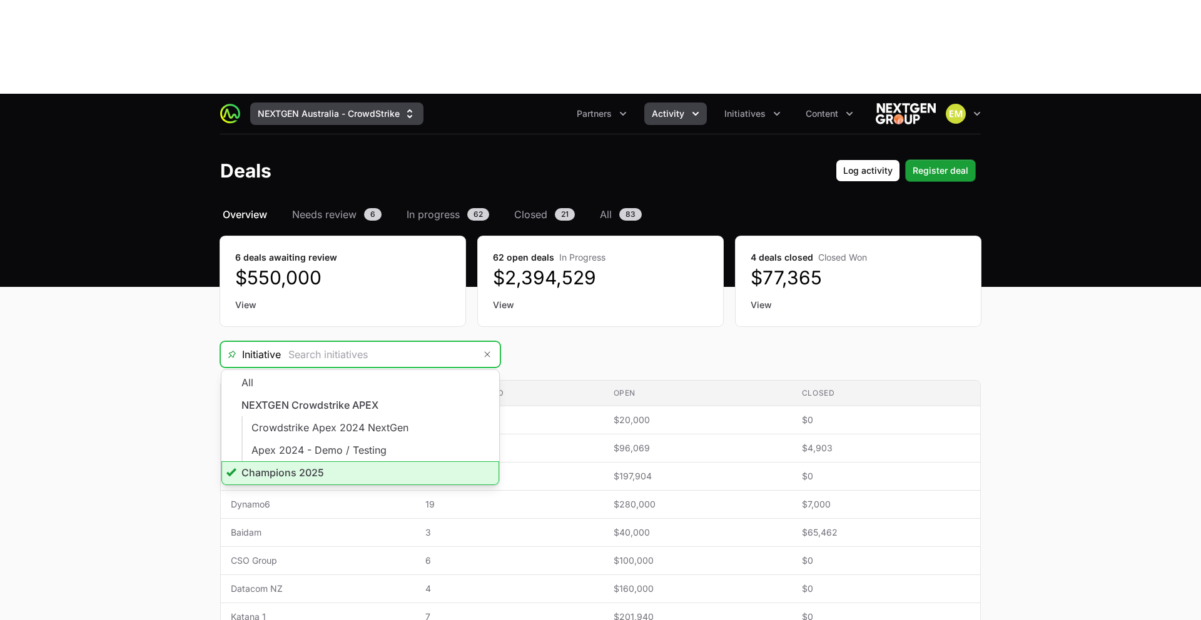
click at [278, 103] on button "NEXTGEN Australia - CrowdStrike" at bounding box center [336, 114] width 173 height 23
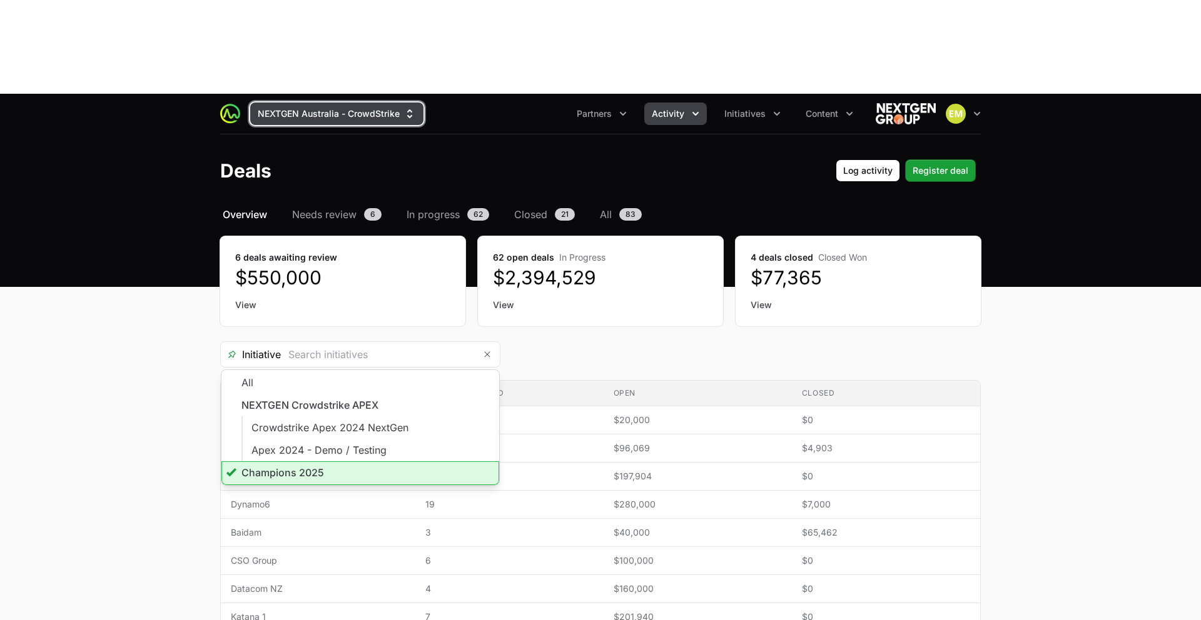
type input "Champions 2025"
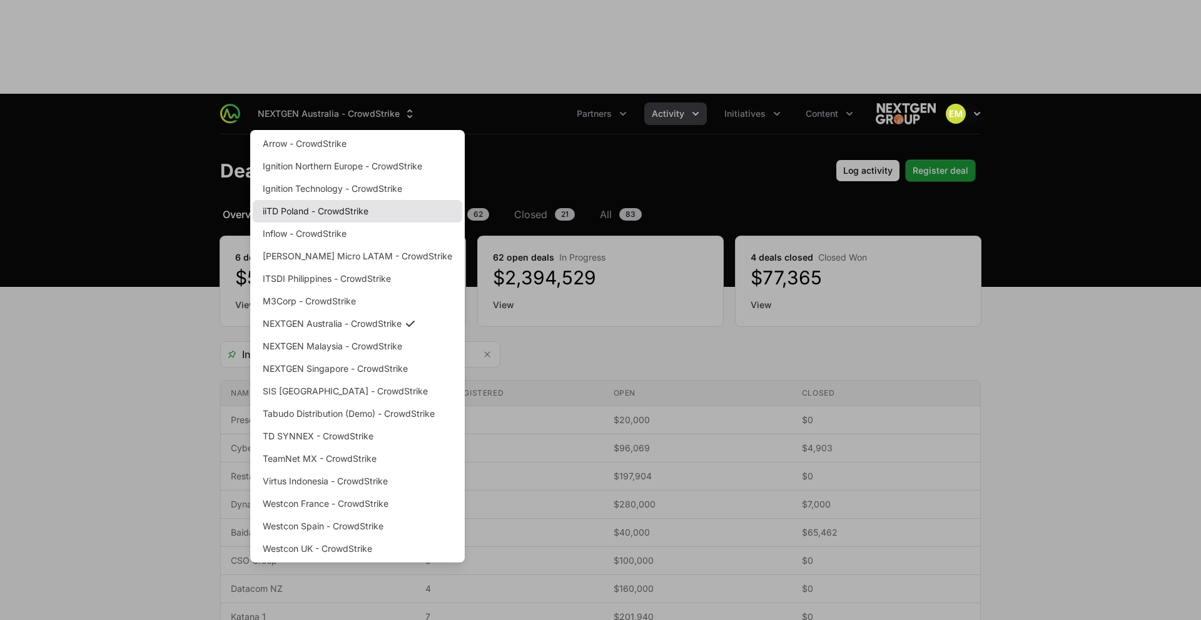
click at [327, 200] on link "iiTD Poland - CrowdStrike" at bounding box center [358, 211] width 210 height 23
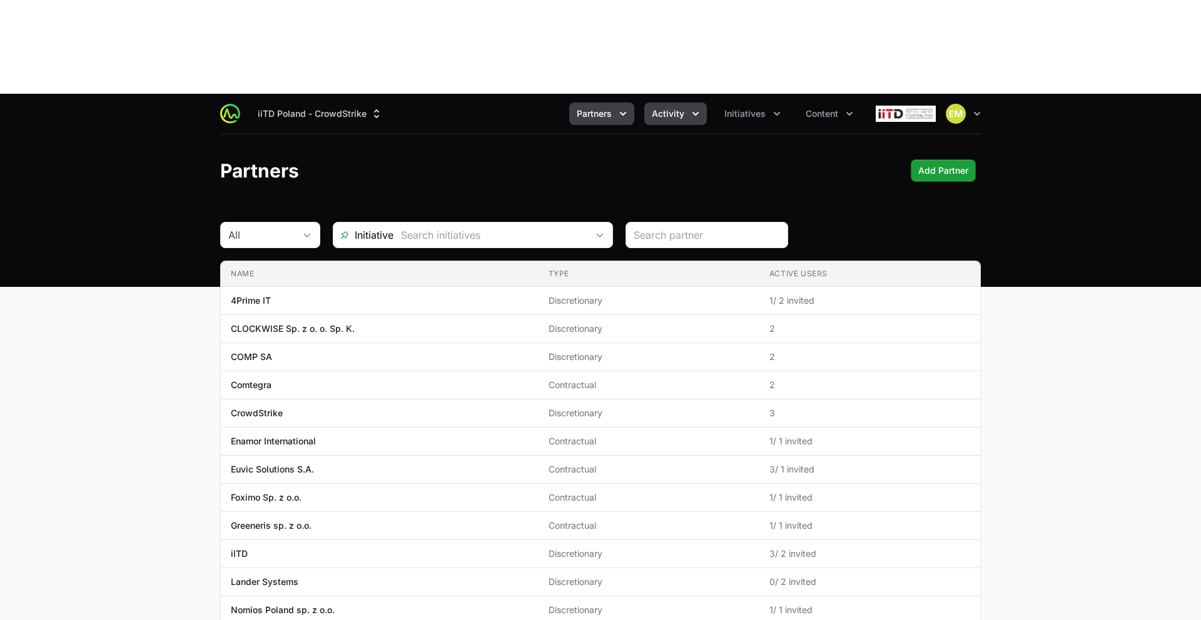
click at [662, 103] on button "Activity" at bounding box center [675, 114] width 63 height 23
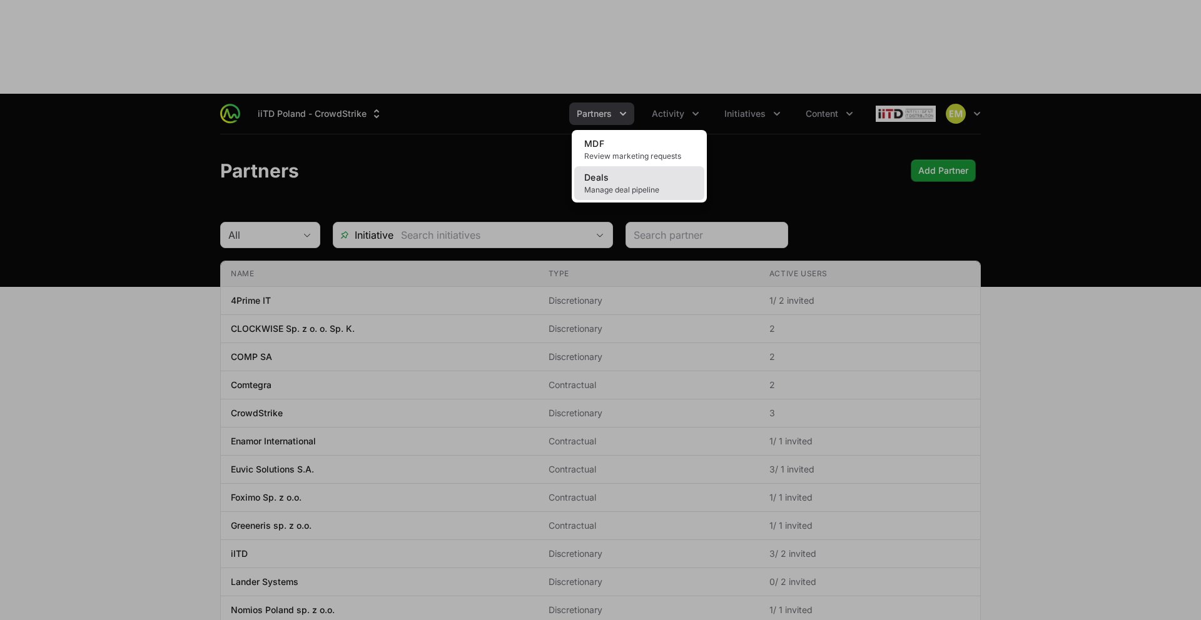
click at [630, 185] on span "Manage deal pipeline" at bounding box center [639, 190] width 110 height 10
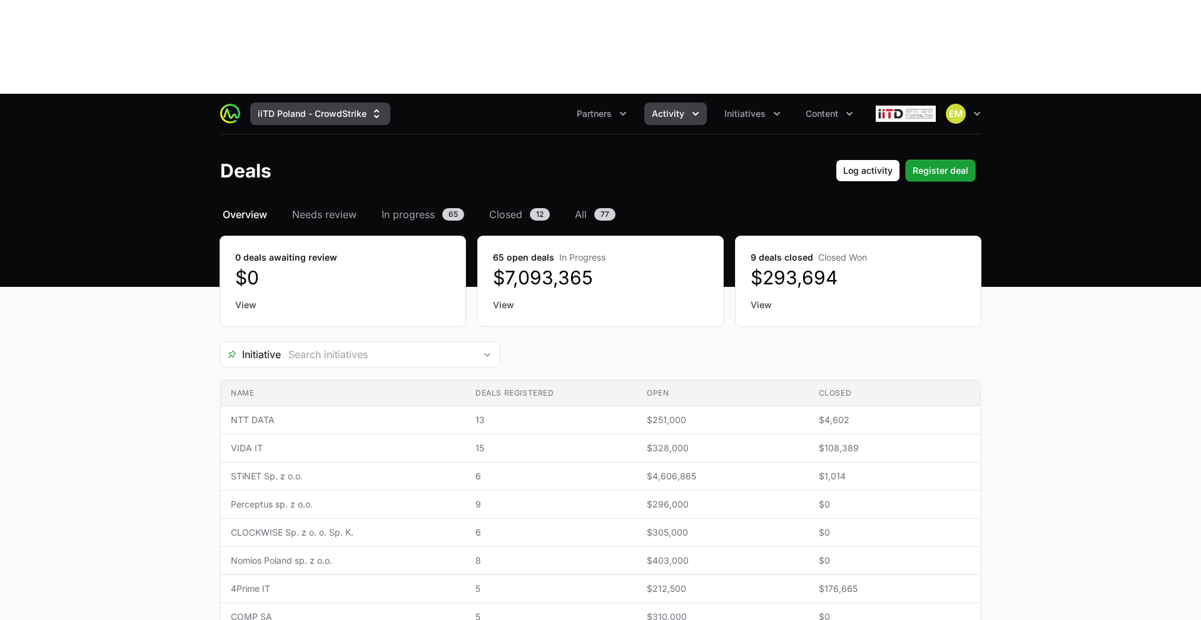
click at [348, 103] on button "iiTD Poland - CrowdStrike" at bounding box center [320, 114] width 140 height 23
click at [353, 103] on button "iiTD Poland - CrowdStrike" at bounding box center [320, 114] width 140 height 23
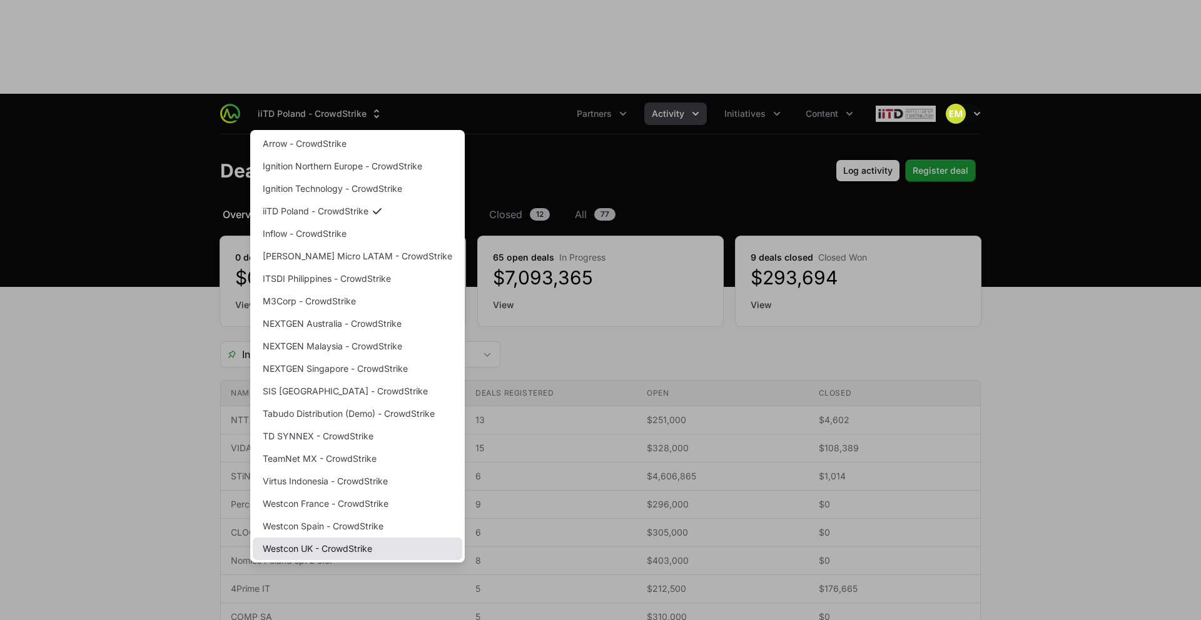
click at [303, 538] on link "Westcon UK - CrowdStrike" at bounding box center [358, 549] width 210 height 23
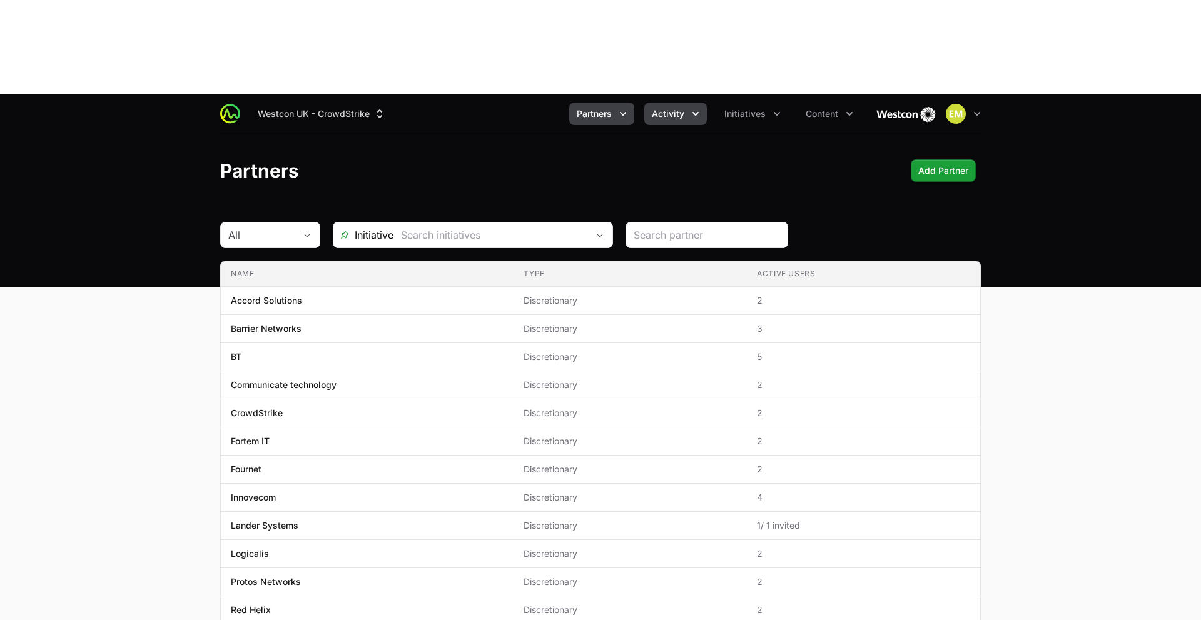
click at [678, 103] on button "Activity" at bounding box center [675, 114] width 63 height 23
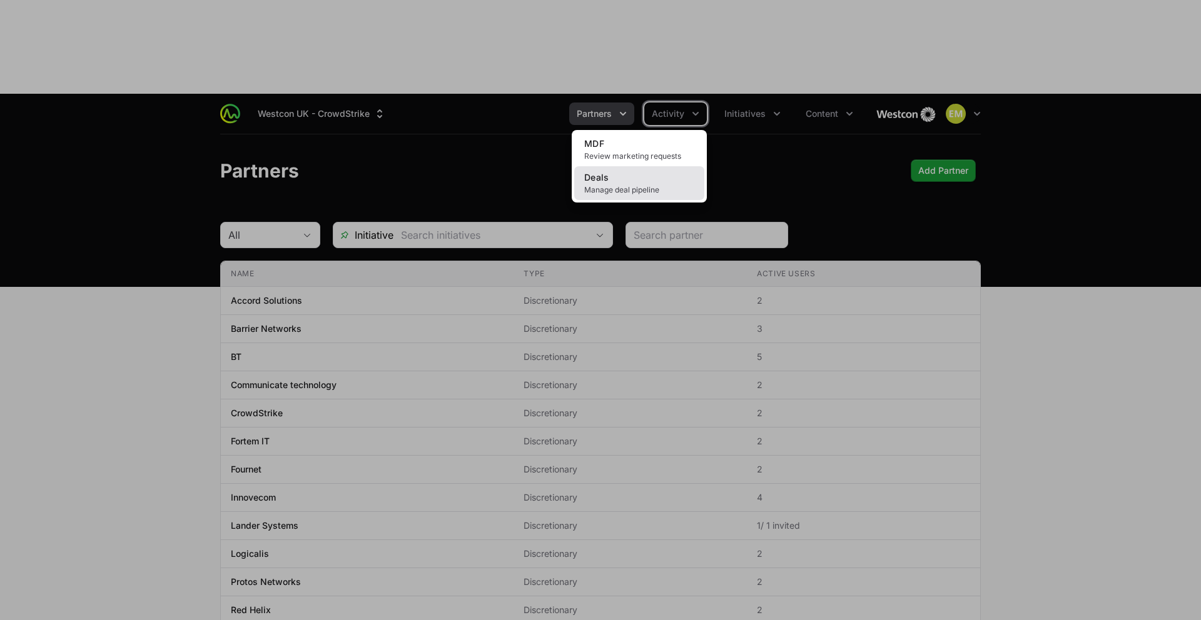
scroll to position [4, 0]
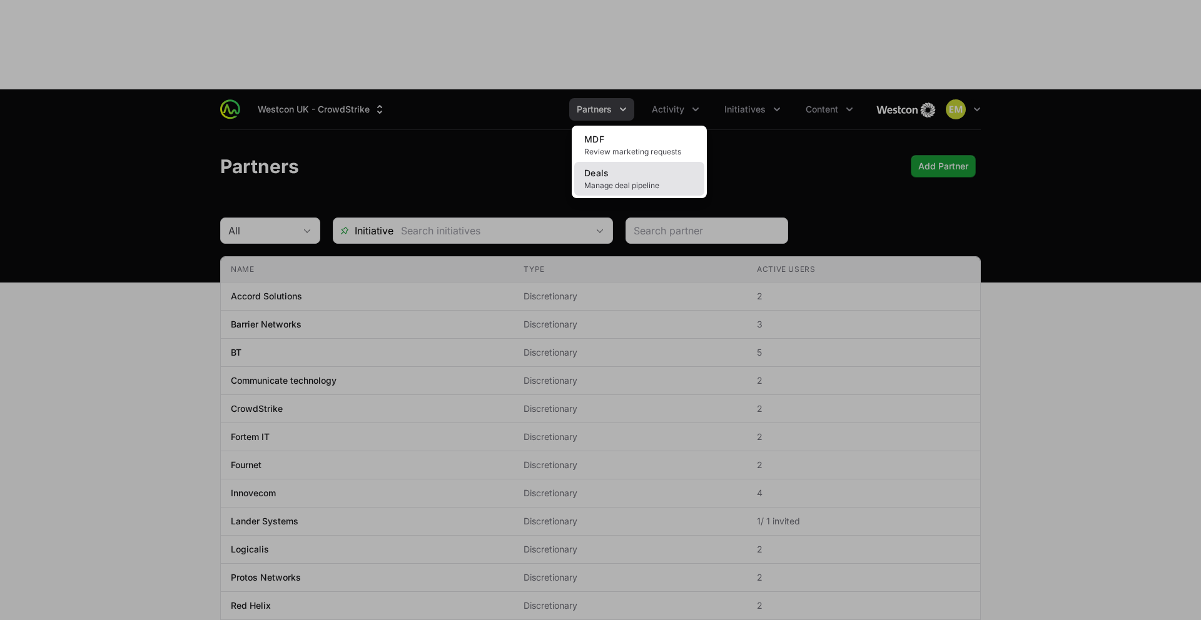
click at [594, 181] on span "Manage deal pipeline" at bounding box center [639, 186] width 110 height 10
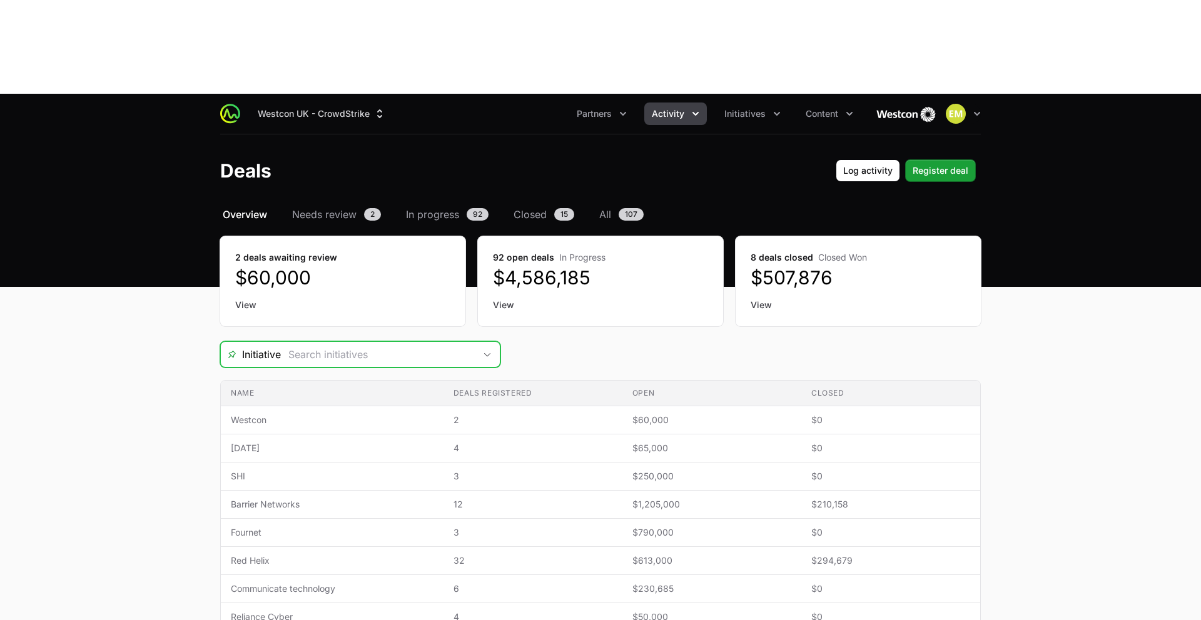
click at [332, 342] on input "Deals Filters" at bounding box center [378, 354] width 194 height 25
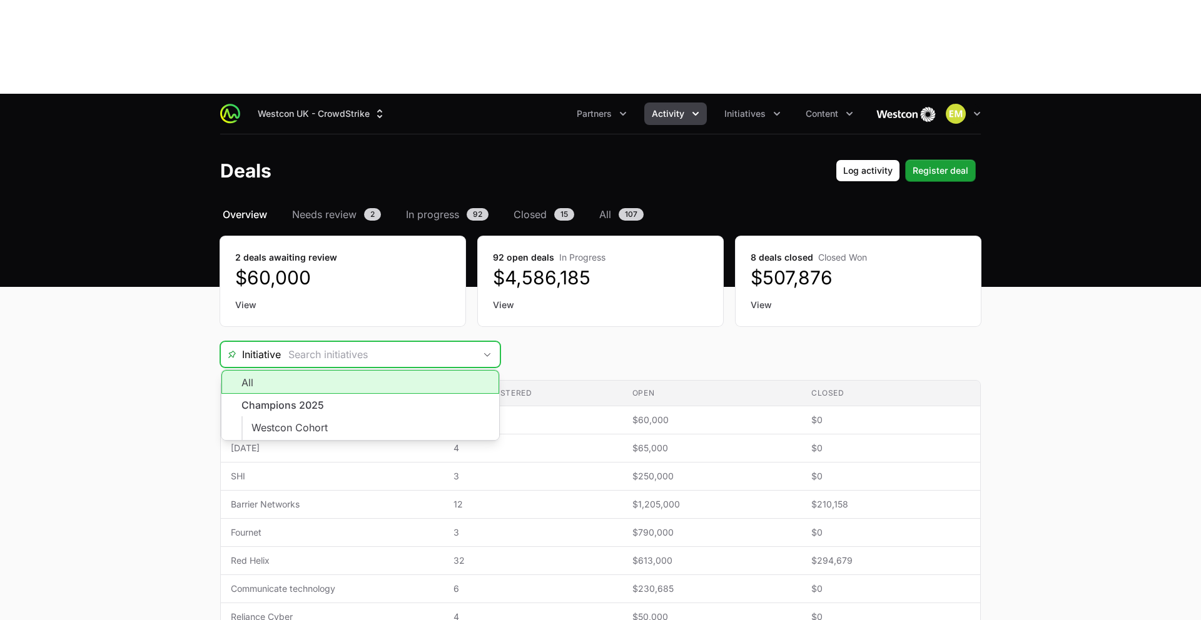
click at [335, 342] on input "Deals Filters" at bounding box center [378, 354] width 194 height 25
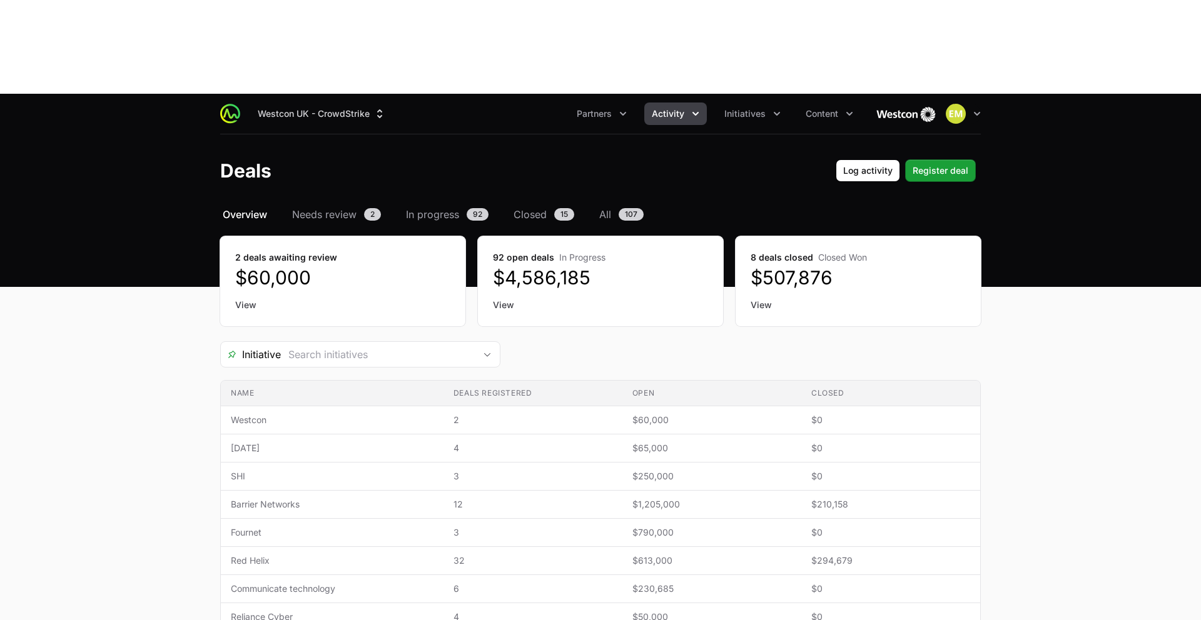
click at [552, 244] on div "Select a tab Overview Needs review In progress Closed All Overview Needs review…" at bounding box center [600, 524] width 801 height 635
click at [344, 103] on button "Westcon UK - CrowdStrike" at bounding box center [321, 114] width 143 height 23
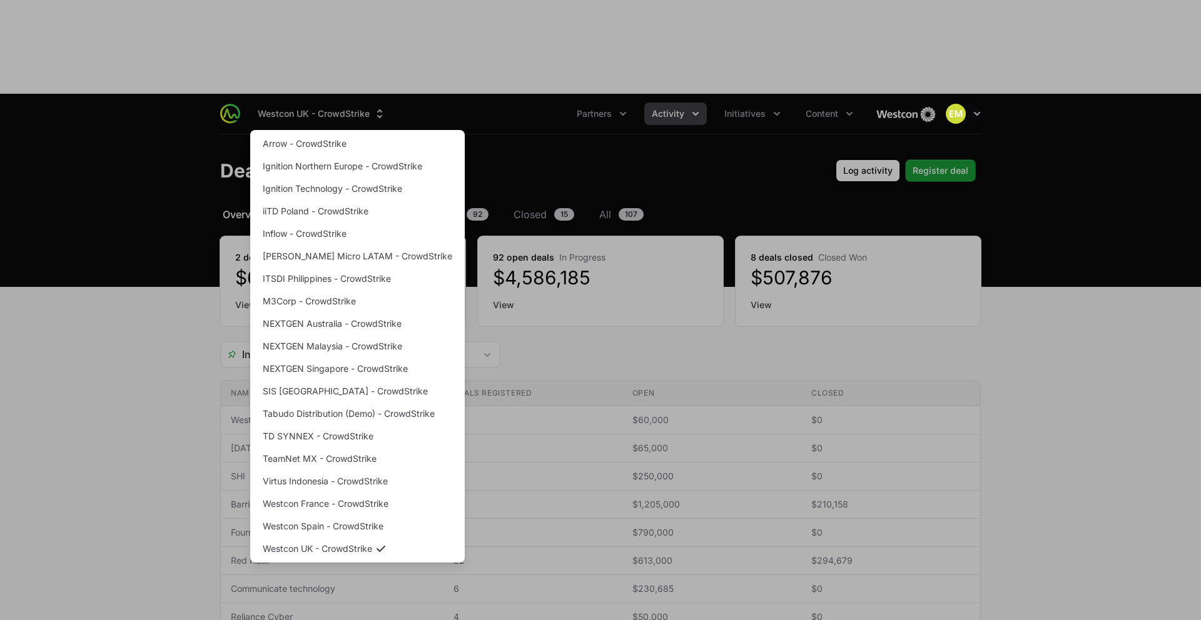
click at [344, 24] on div "Supplier switch menu" at bounding box center [600, 310] width 1201 height 620
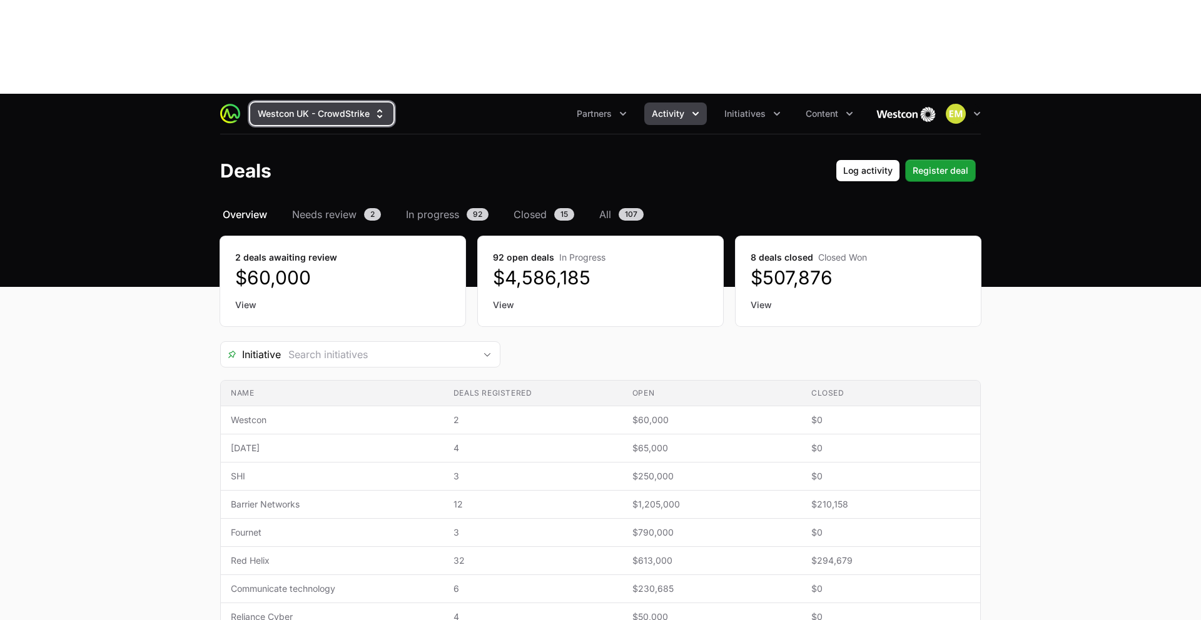
click at [344, 103] on button "Westcon UK - CrowdStrike" at bounding box center [321, 114] width 143 height 23
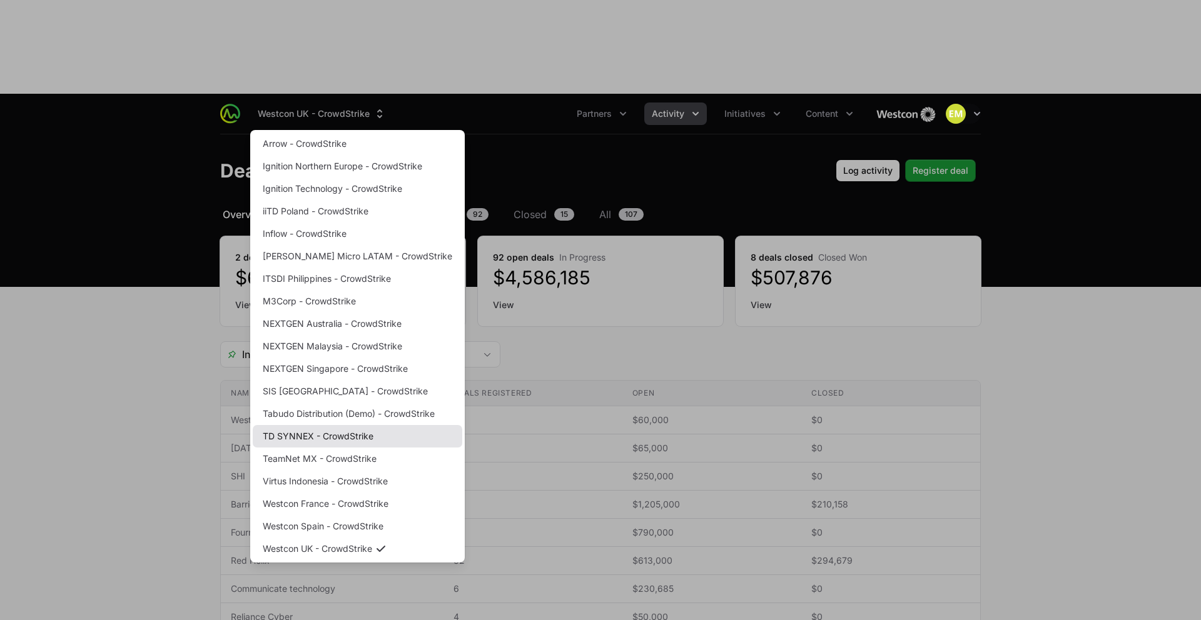
click at [318, 425] on link "TD SYNNEX - CrowdStrike" at bounding box center [358, 436] width 210 height 23
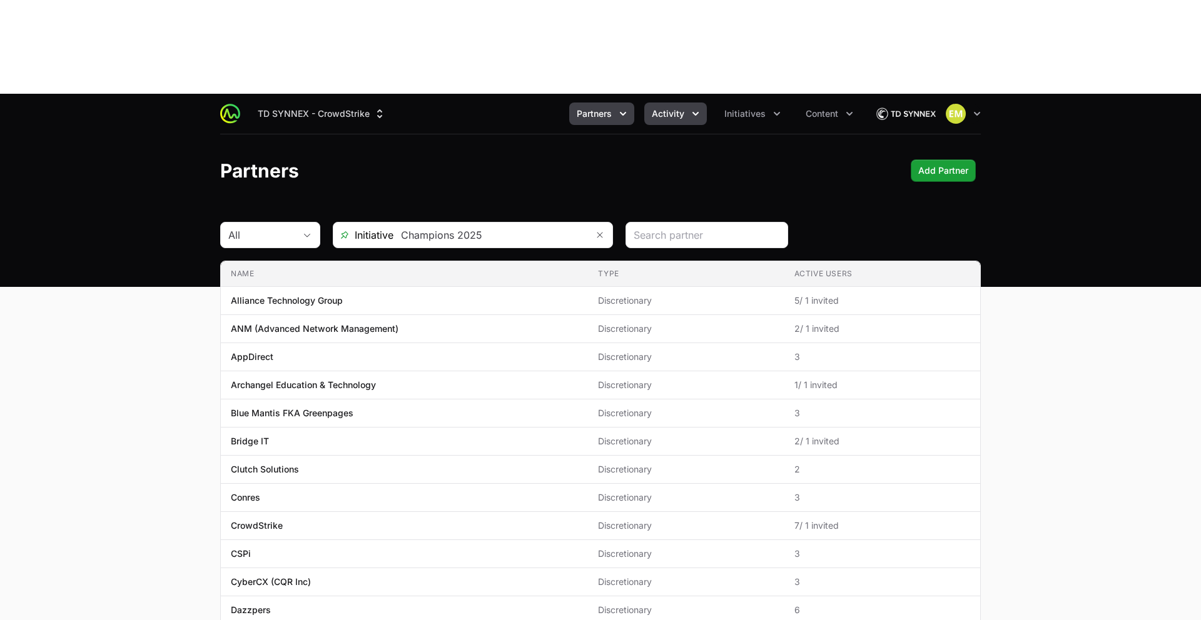
click at [672, 103] on button "Activity" at bounding box center [675, 114] width 63 height 23
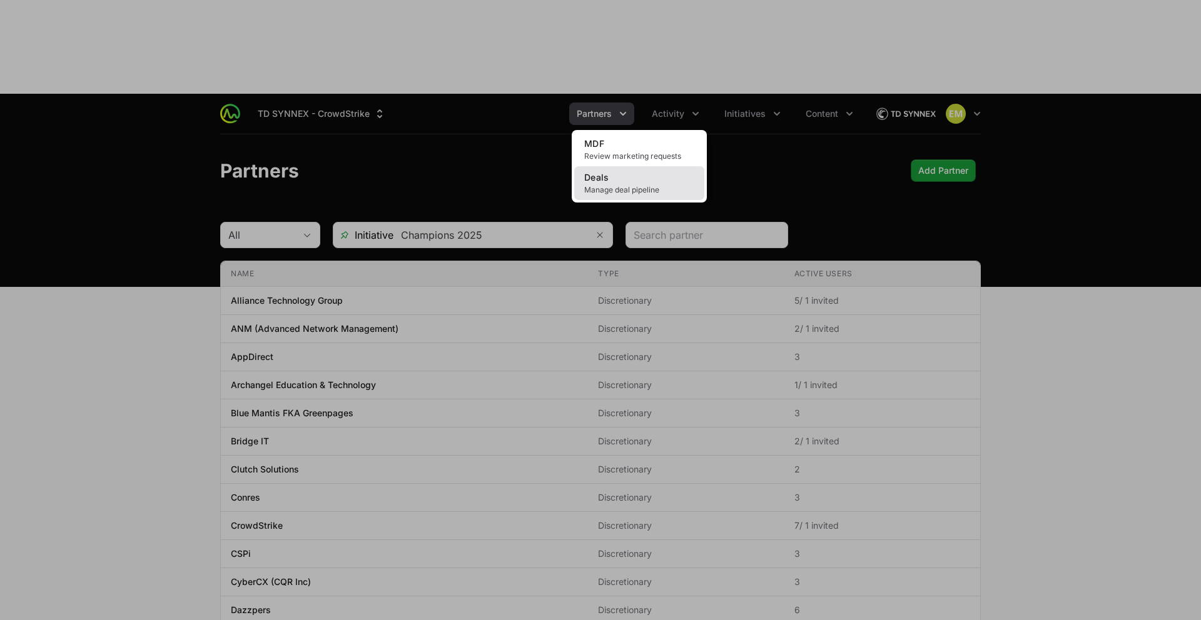
click at [626, 185] on span "Manage deal pipeline" at bounding box center [639, 190] width 110 height 10
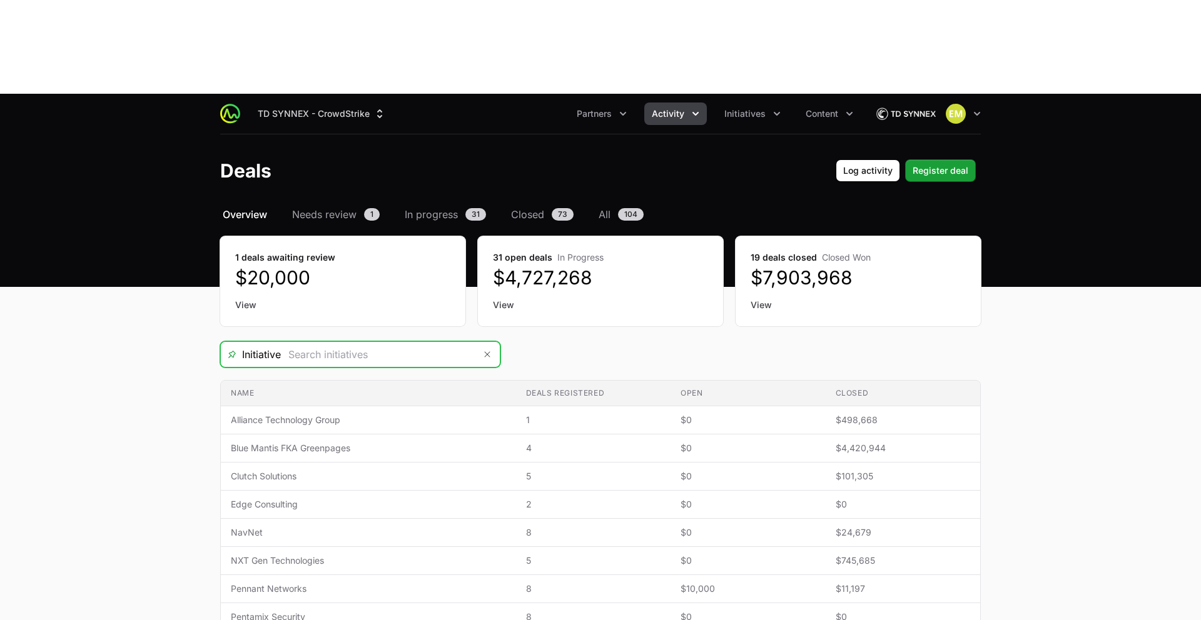
click at [288, 342] on input "Deals Filters" at bounding box center [378, 354] width 194 height 25
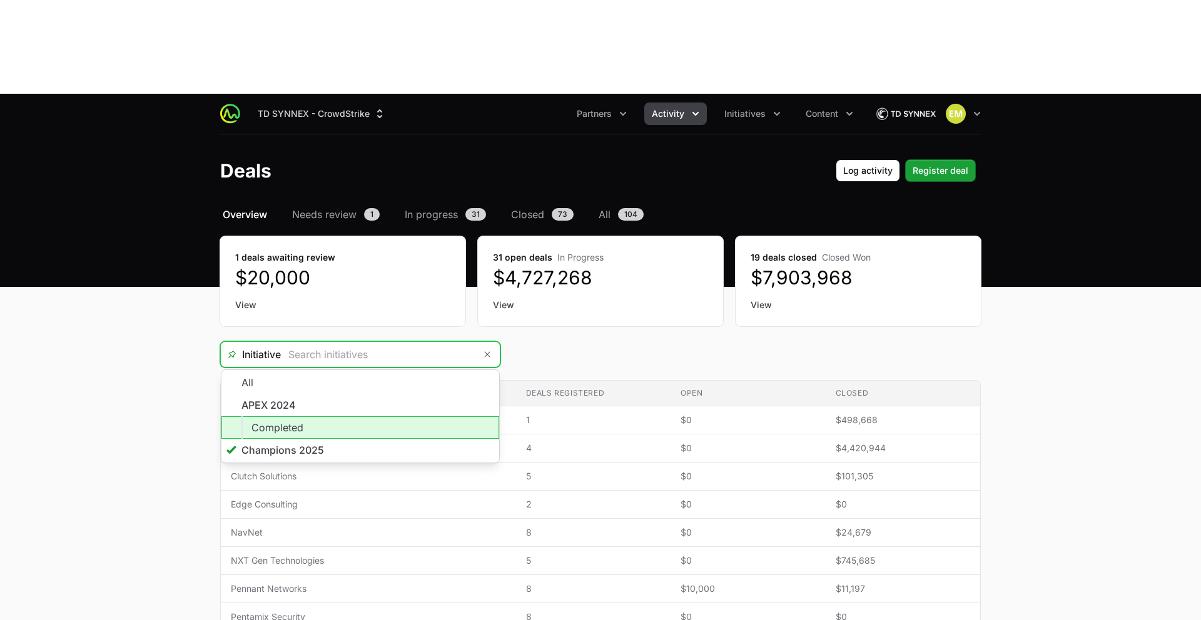
click at [320, 417] on li "Completed" at bounding box center [360, 428] width 278 height 23
type input "Completed"
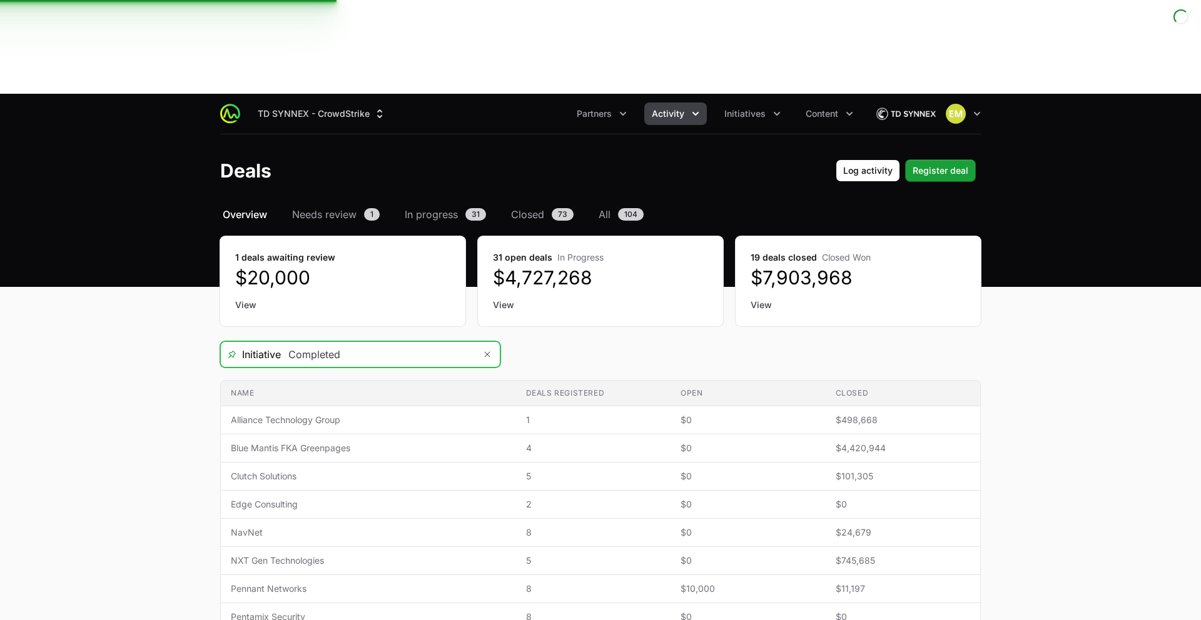
drag, startPoint x: 326, startPoint y: 257, endPoint x: 322, endPoint y: 262, distance: 6.6
click at [326, 342] on input "Completed" at bounding box center [378, 354] width 194 height 25
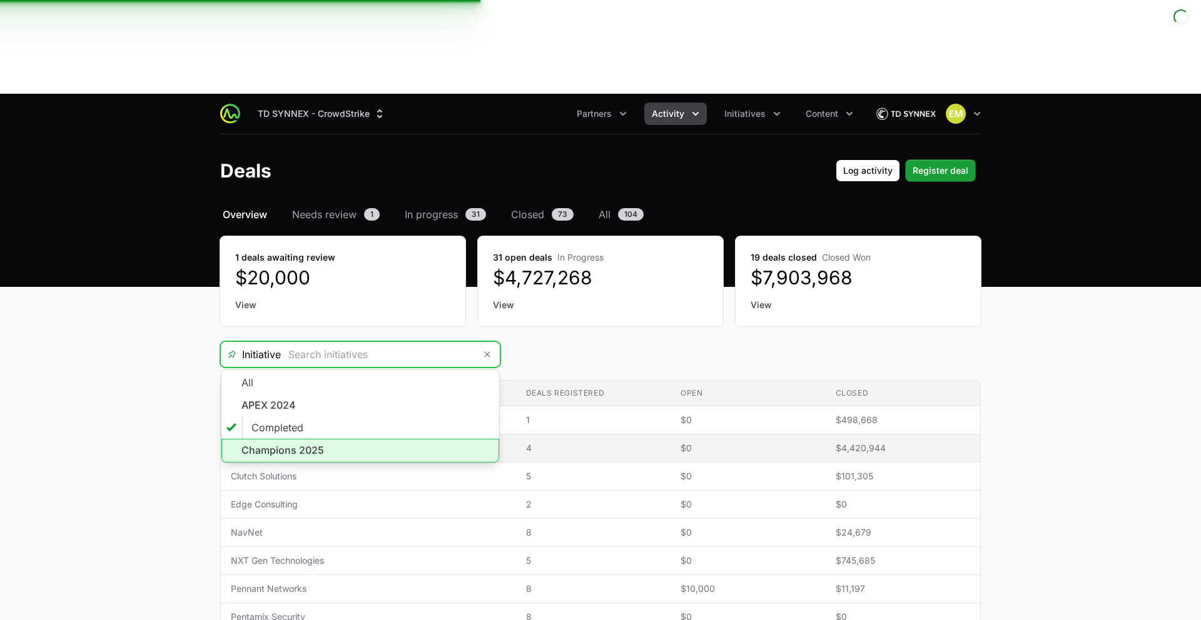
click at [313, 439] on li "Champions 2025" at bounding box center [360, 451] width 278 height 24
type input "Champions 2025"
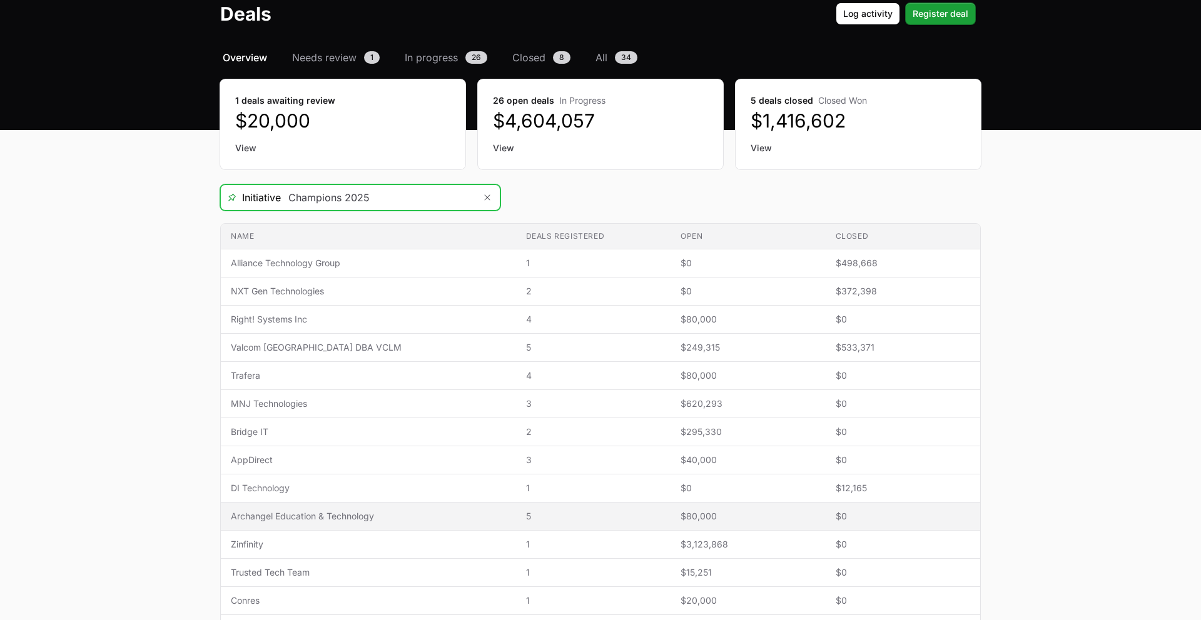
scroll to position [158, 0]
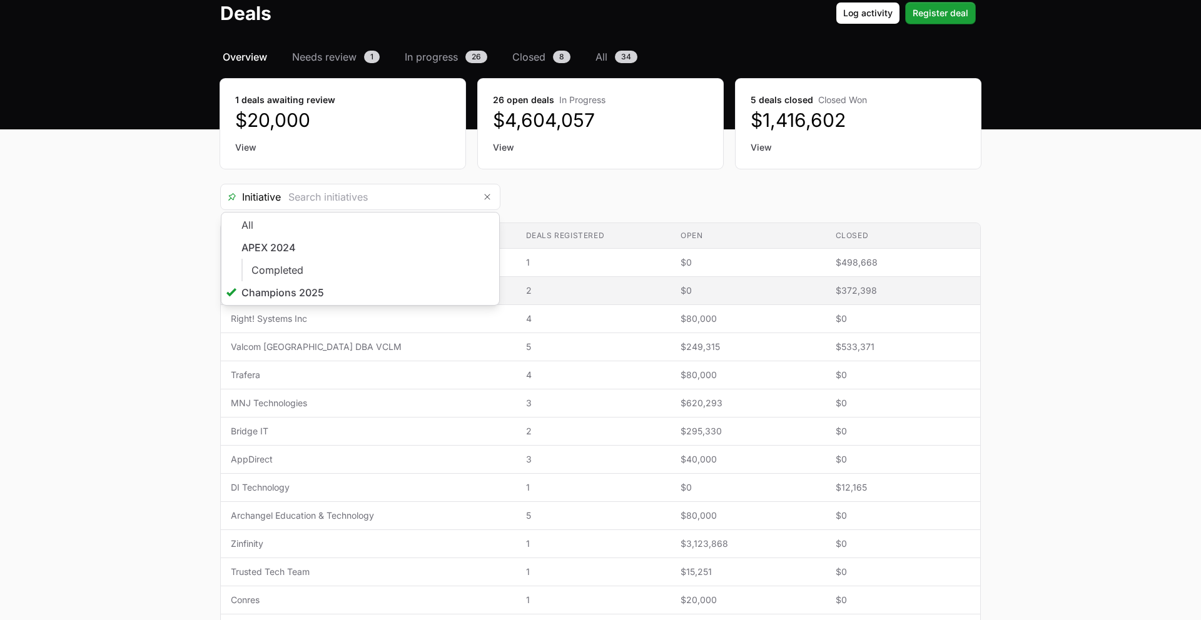
type input "Champions 2025"
click at [836, 285] on span "$372,398" at bounding box center [903, 291] width 134 height 13
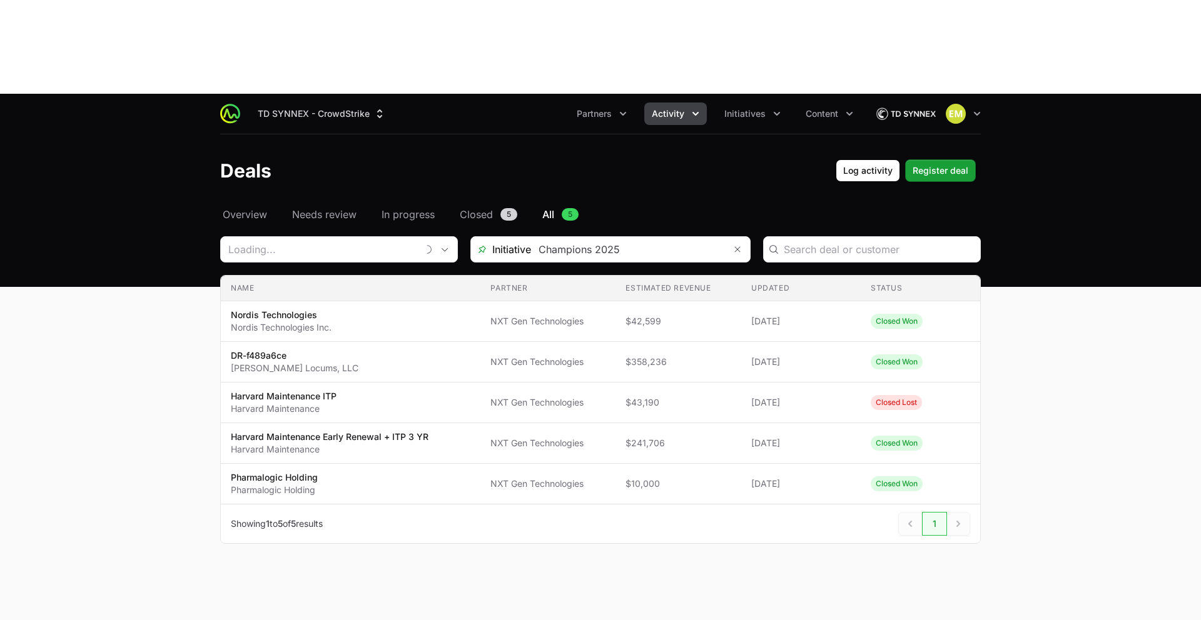
type input "NXT Gen Technologies"
click at [250, 207] on span "Overview" at bounding box center [245, 214] width 44 height 15
type input "NXT Gen Technologies"
click at [245, 207] on span "Overview" at bounding box center [245, 214] width 44 height 15
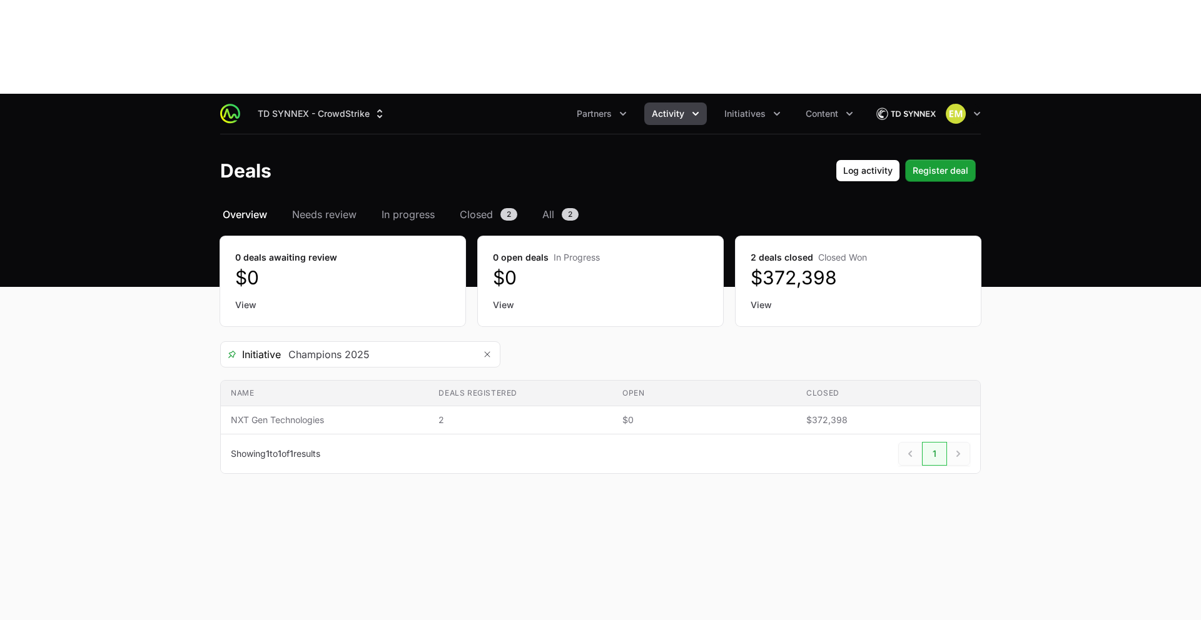
click at [252, 207] on span "Overview" at bounding box center [245, 214] width 44 height 15
click at [685, 103] on button "Activity" at bounding box center [675, 114] width 63 height 23
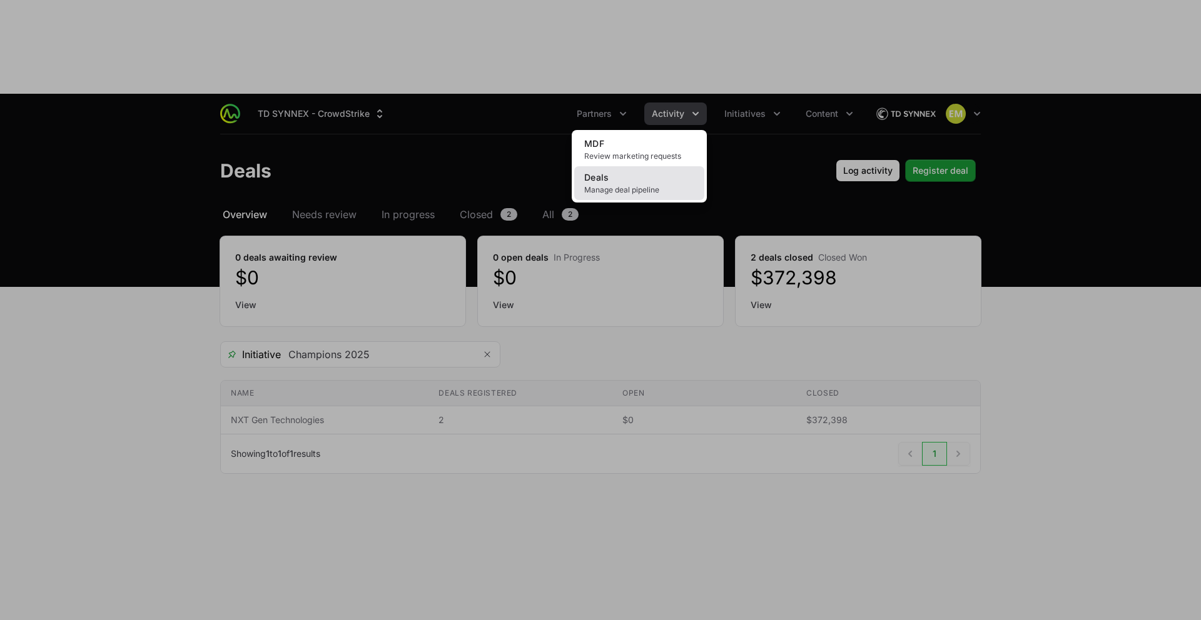
click at [617, 166] on link "Deals Manage deal pipeline" at bounding box center [639, 183] width 130 height 34
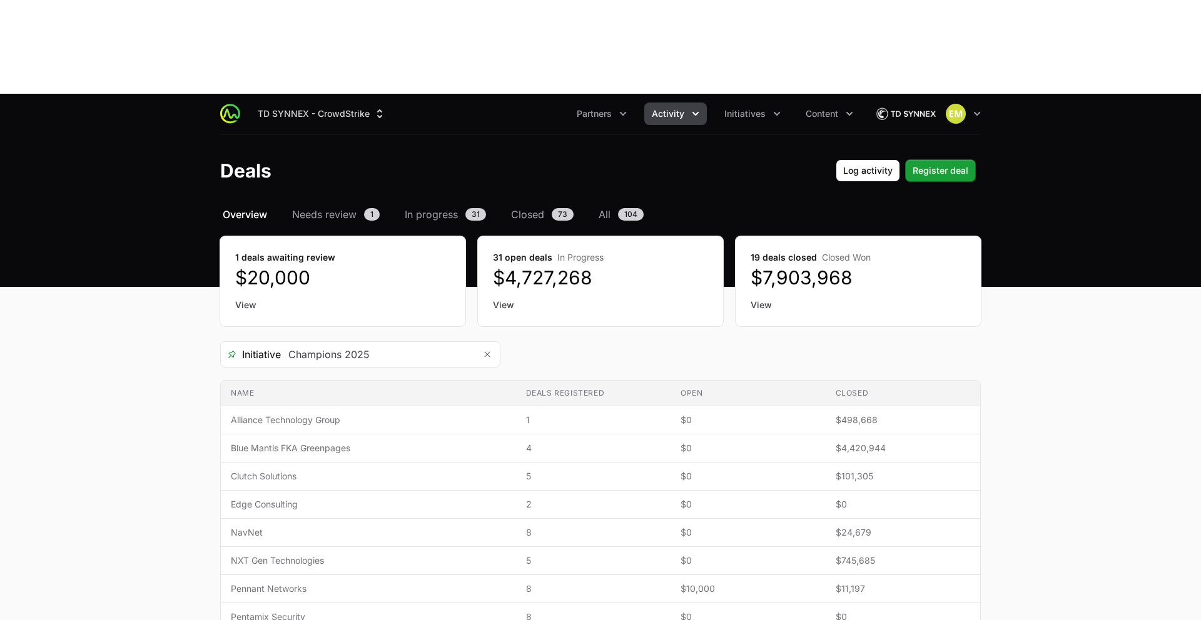
click at [681, 103] on button "Activity" at bounding box center [675, 114] width 63 height 23
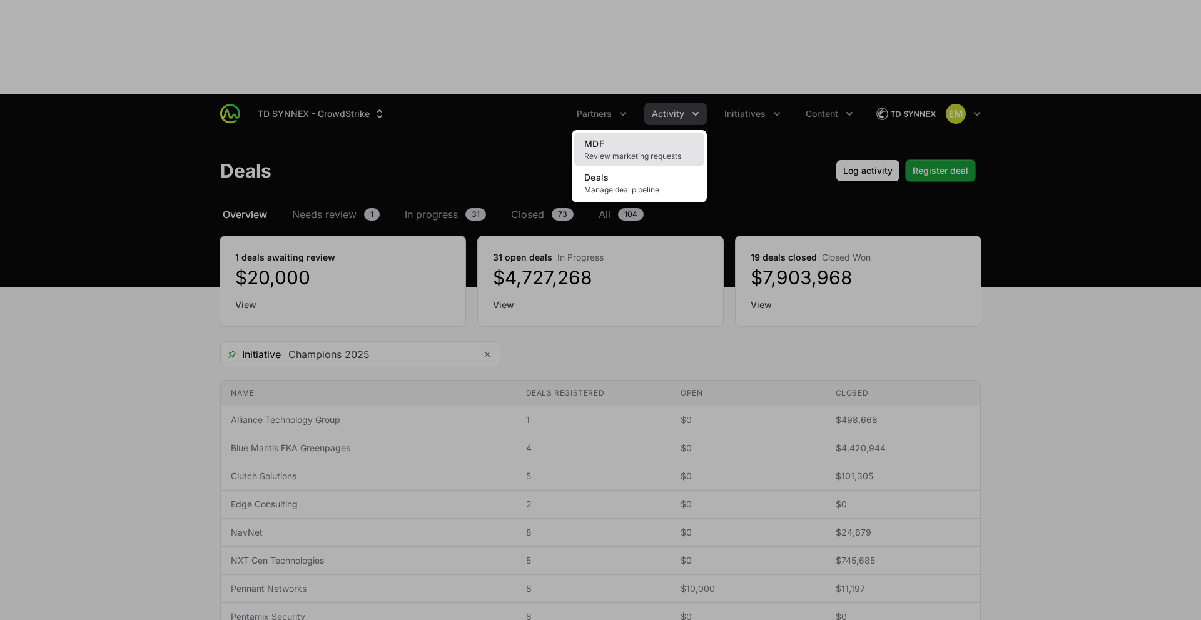
click at [662, 151] on span "Review marketing requests" at bounding box center [639, 156] width 110 height 10
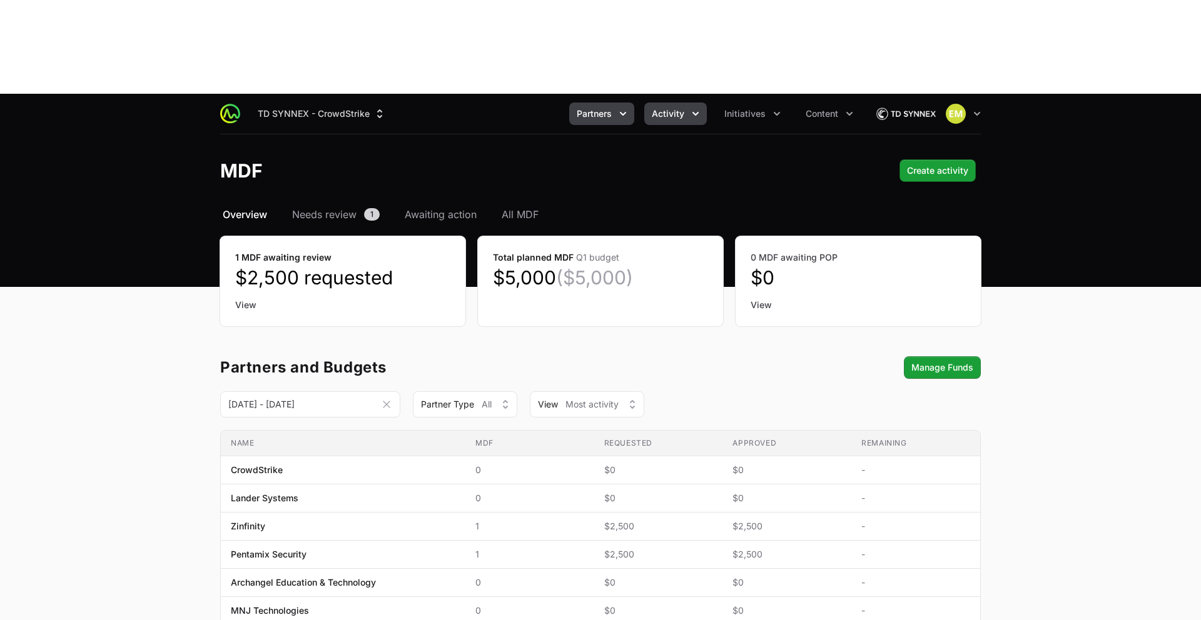
click at [610, 103] on button "Partners" at bounding box center [601, 114] width 65 height 23
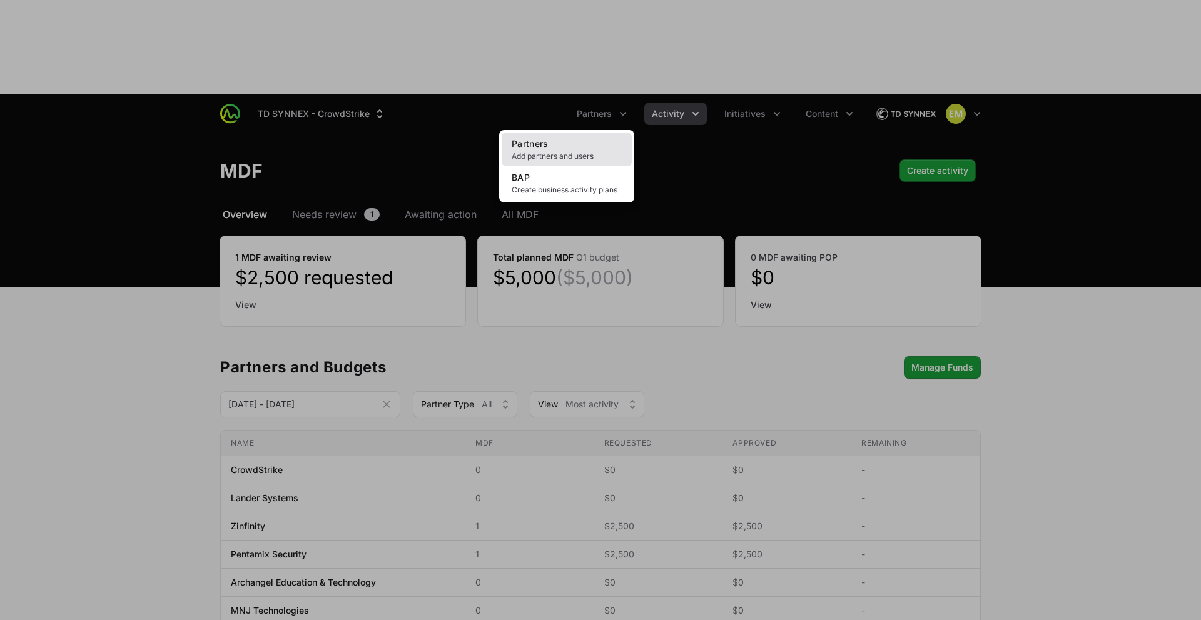
click at [589, 151] on span "Add partners and users" at bounding box center [567, 156] width 110 height 10
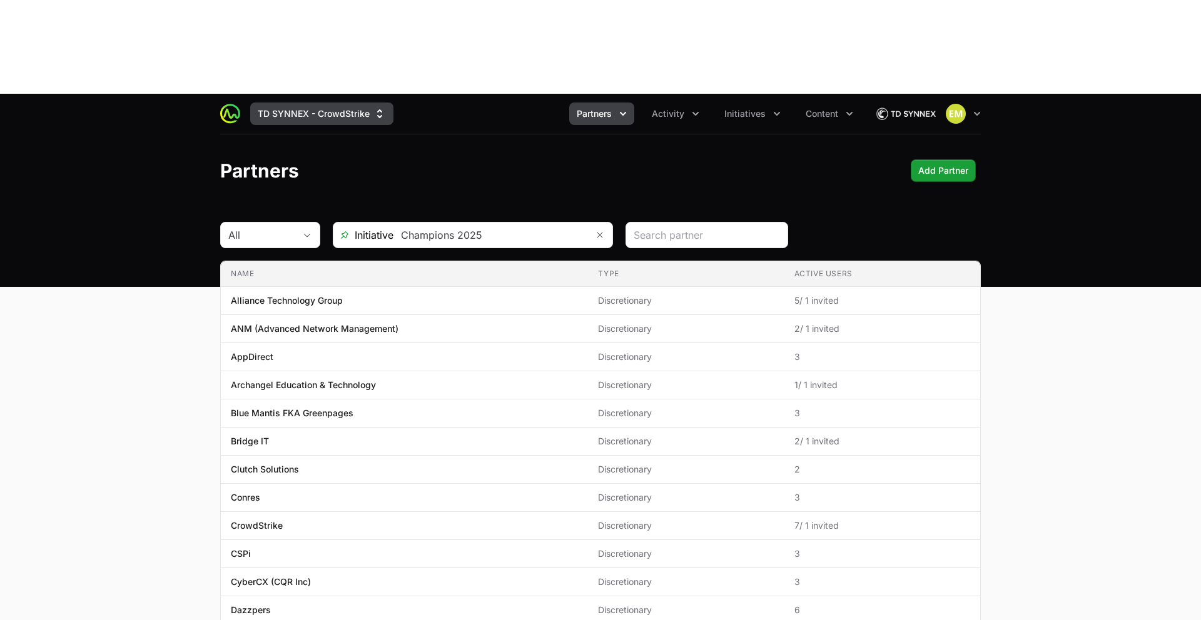
click at [286, 103] on button "TD SYNNEX - CrowdStrike" at bounding box center [321, 114] width 143 height 23
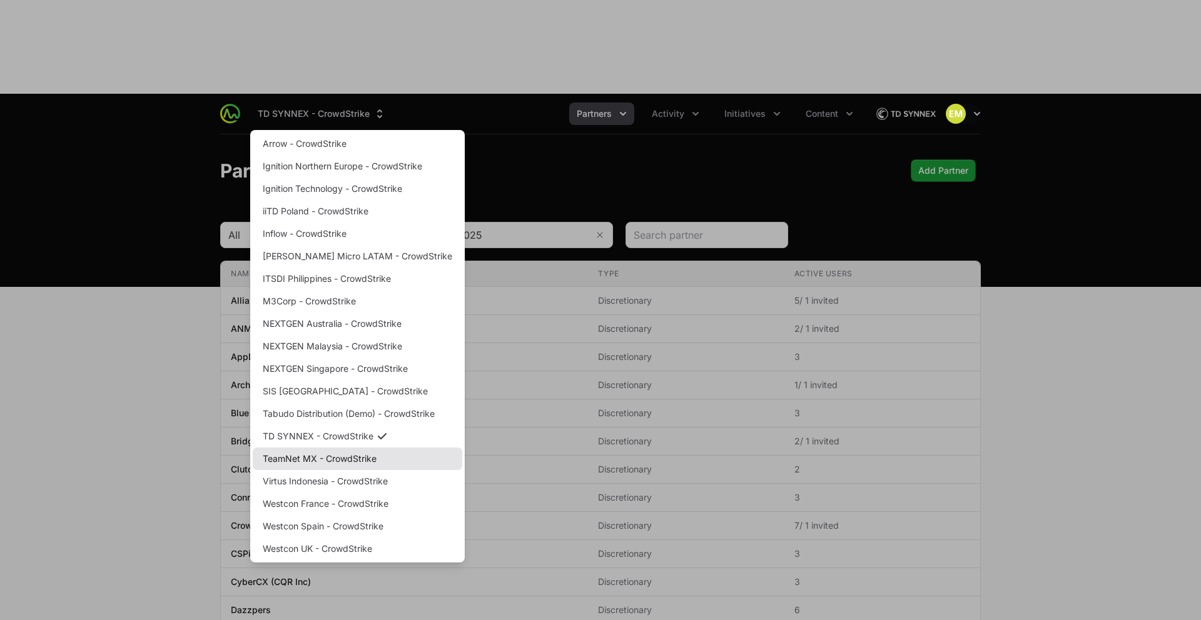
click at [349, 448] on link "TeamNet MX - CrowdStrike" at bounding box center [358, 459] width 210 height 23
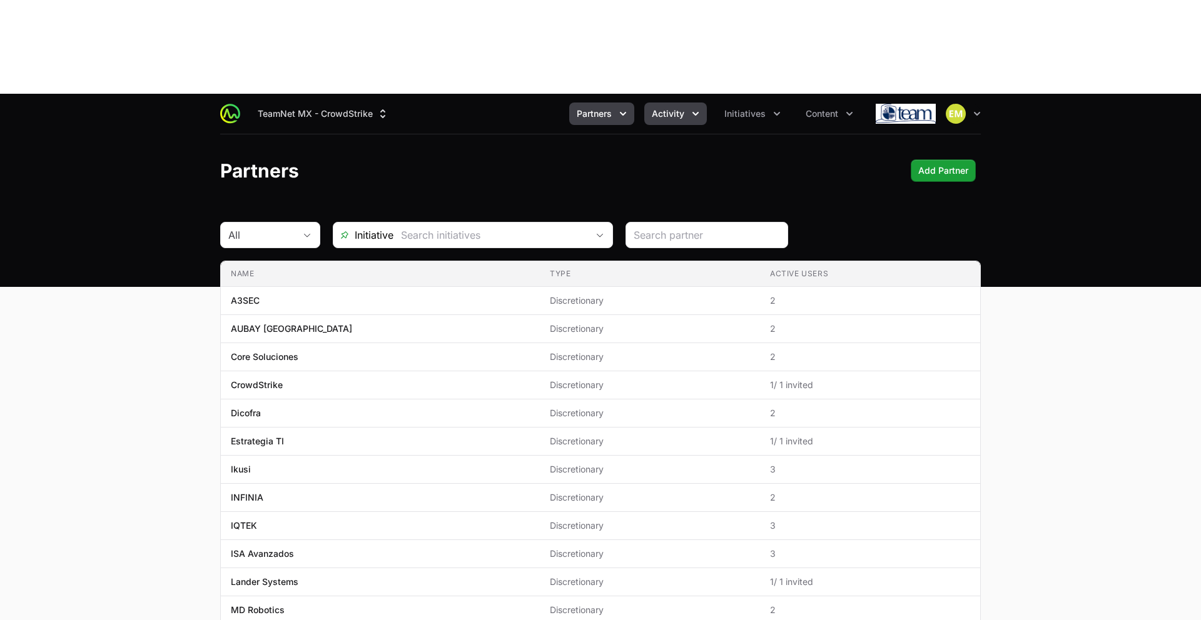
click at [652, 108] on span "Activity" at bounding box center [668, 114] width 33 height 13
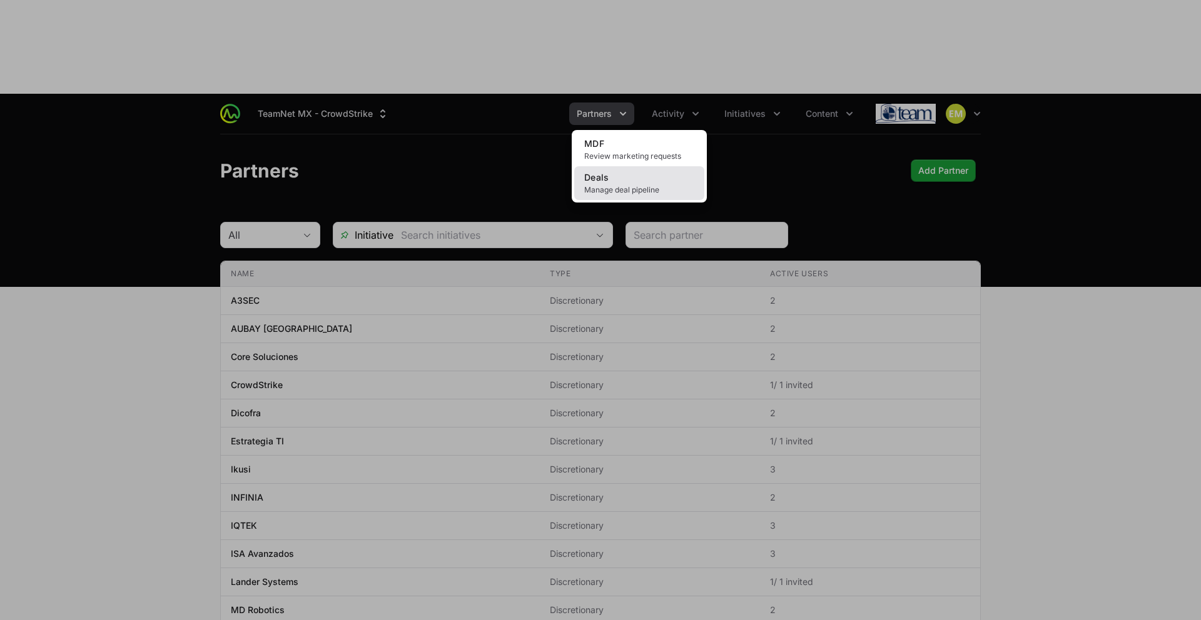
click at [603, 172] on span "Deals" at bounding box center [596, 177] width 25 height 11
